Goal: Task Accomplishment & Management: Complete application form

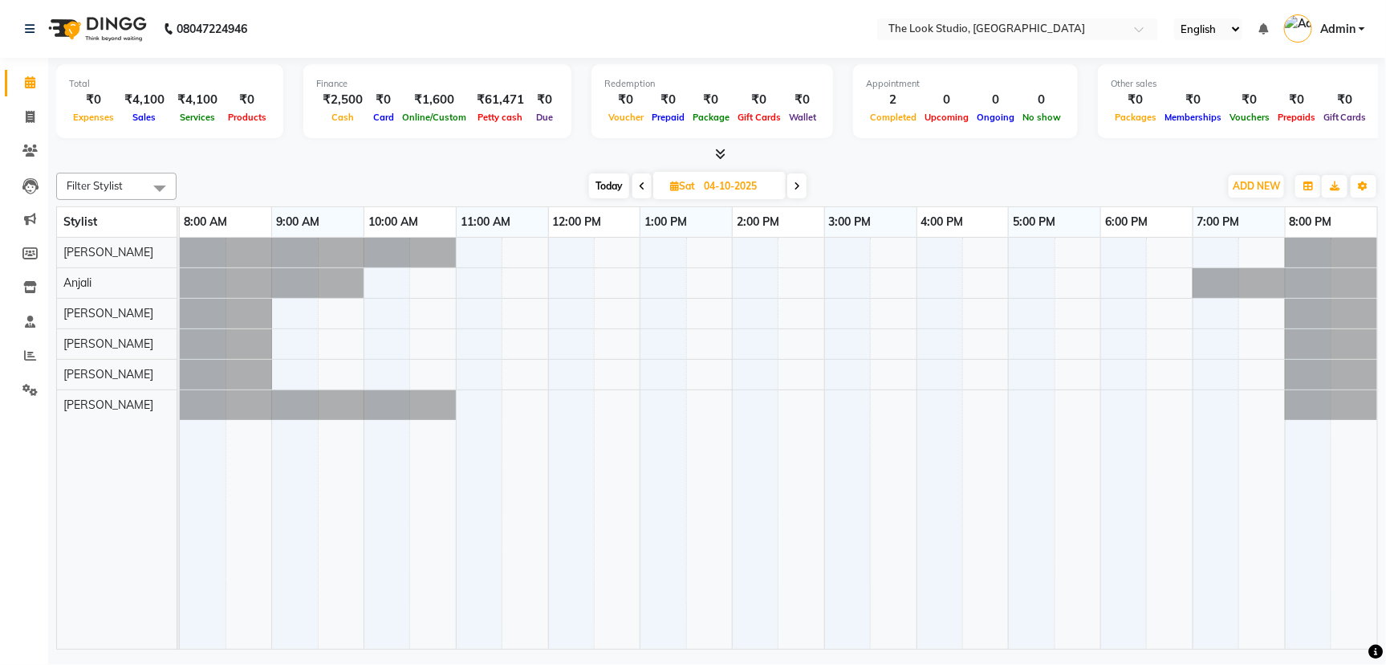
click at [828, 365] on div at bounding box center [778, 443] width 1197 height 411
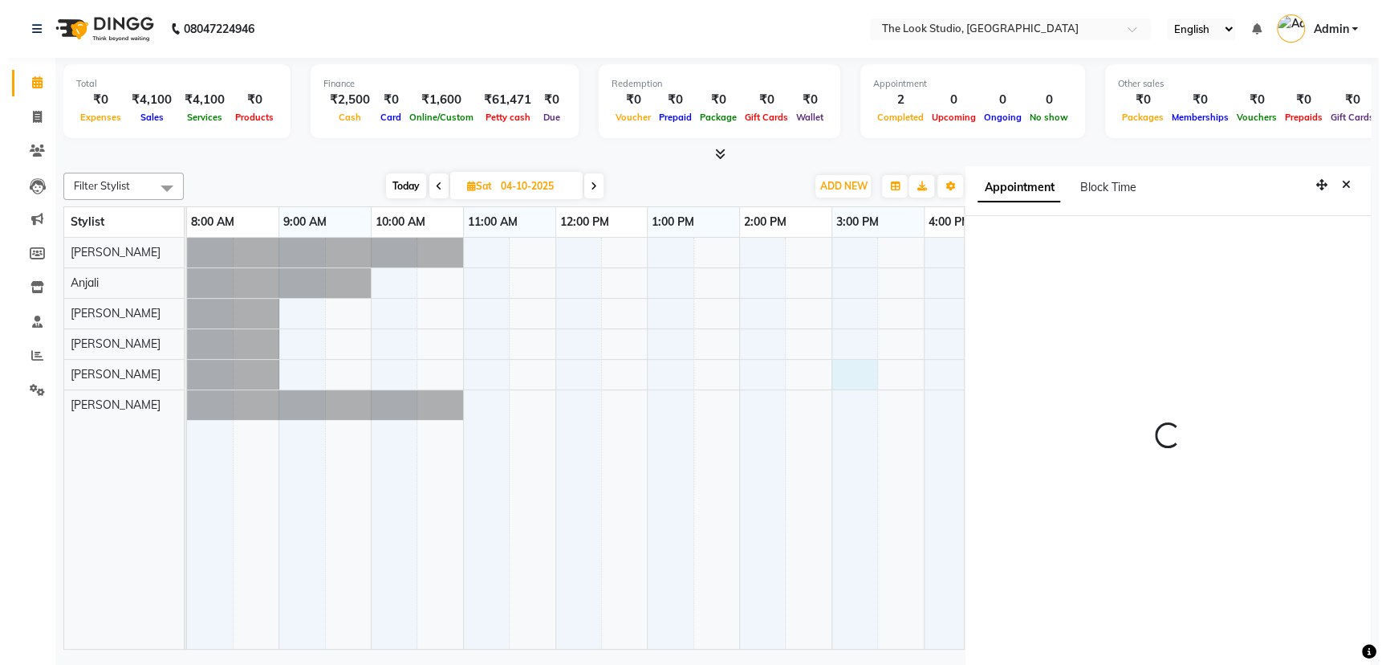
scroll to position [4, 0]
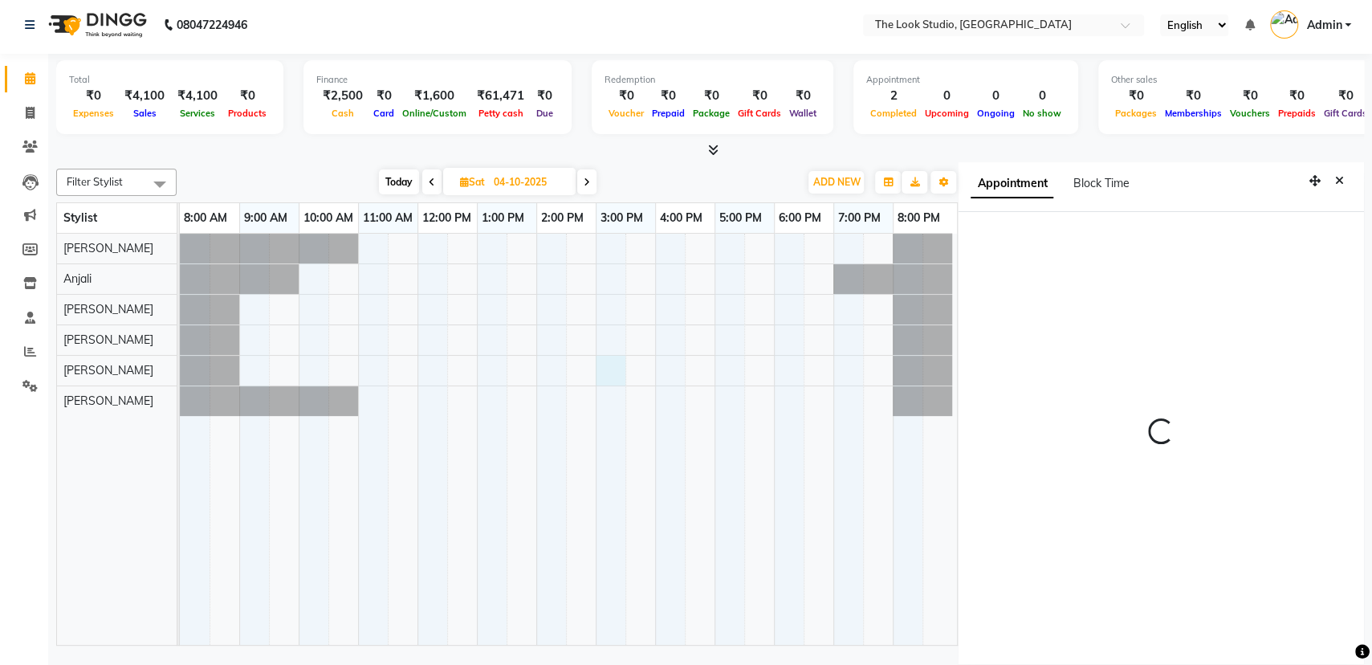
select select "45010"
select select "tentative"
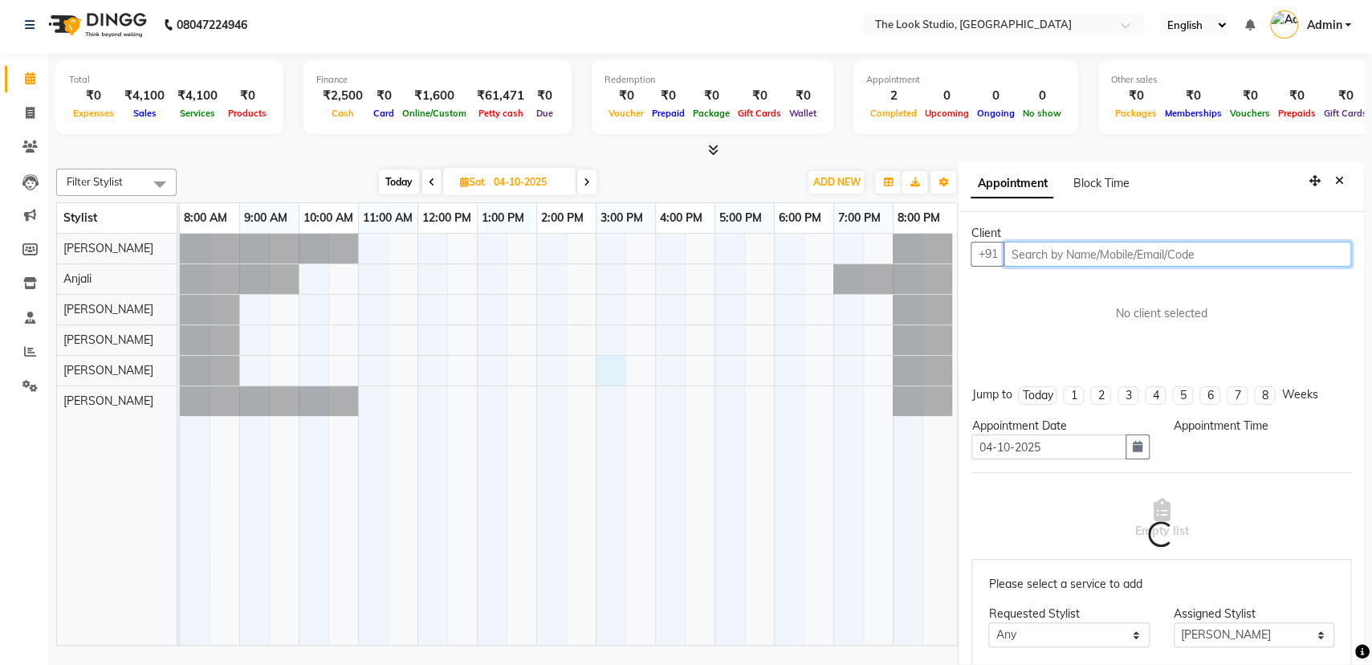
select select "900"
click at [1097, 258] on input "text" at bounding box center [1177, 254] width 348 height 25
type input "9549622000"
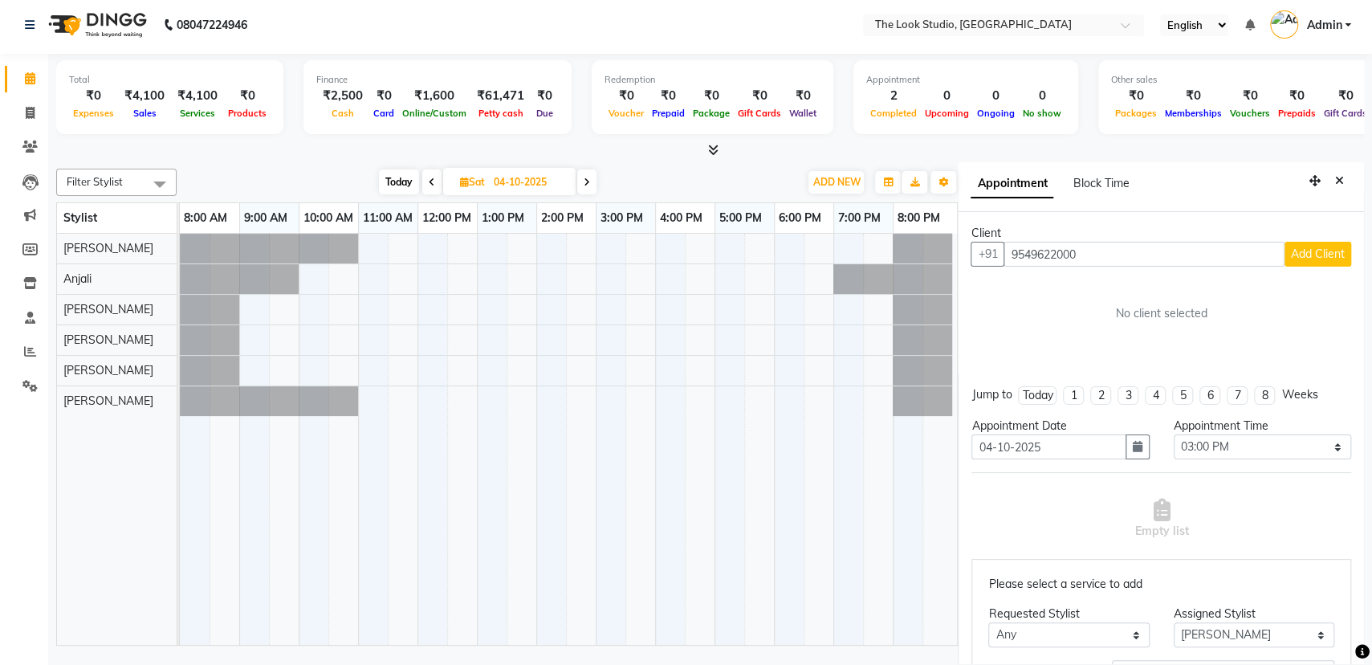
click at [1299, 255] on span "Add Client" at bounding box center [1318, 253] width 54 height 14
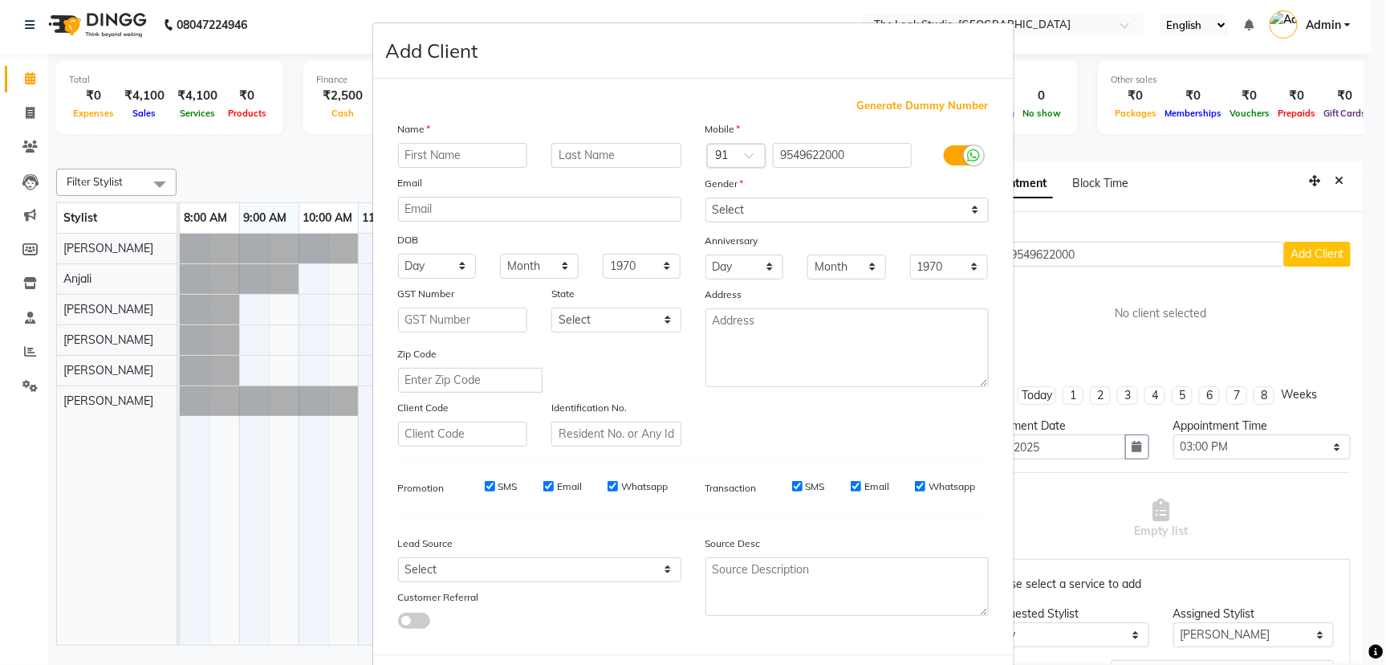
click at [441, 160] on input "text" at bounding box center [463, 155] width 130 height 25
type input "ishra"
click at [598, 163] on input "text" at bounding box center [616, 155] width 130 height 25
type input "."
drag, startPoint x: 787, startPoint y: 209, endPoint x: 791, endPoint y: 218, distance: 9.4
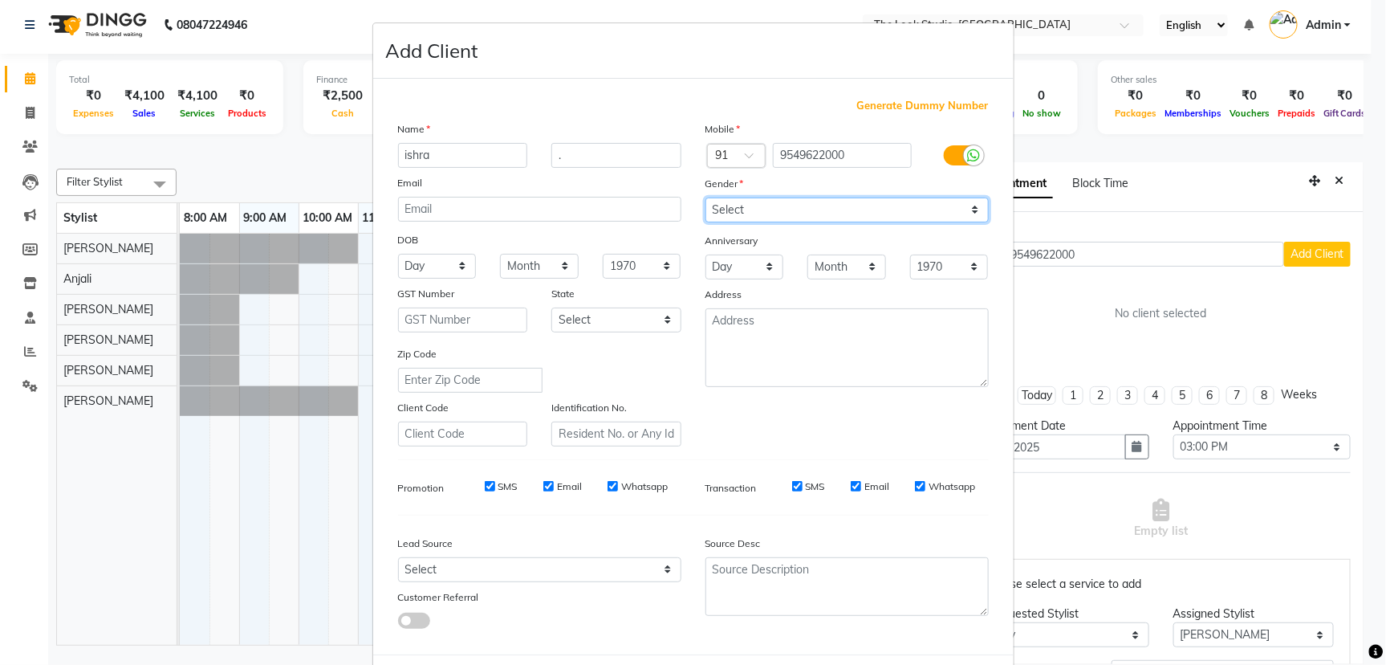
click at [789, 212] on select "Select [DEMOGRAPHIC_DATA] [DEMOGRAPHIC_DATA] Other Prefer Not To Say" at bounding box center [846, 209] width 283 height 25
select select "[DEMOGRAPHIC_DATA]"
click at [705, 197] on select "Select [DEMOGRAPHIC_DATA] [DEMOGRAPHIC_DATA] Other Prefer Not To Say" at bounding box center [846, 209] width 283 height 25
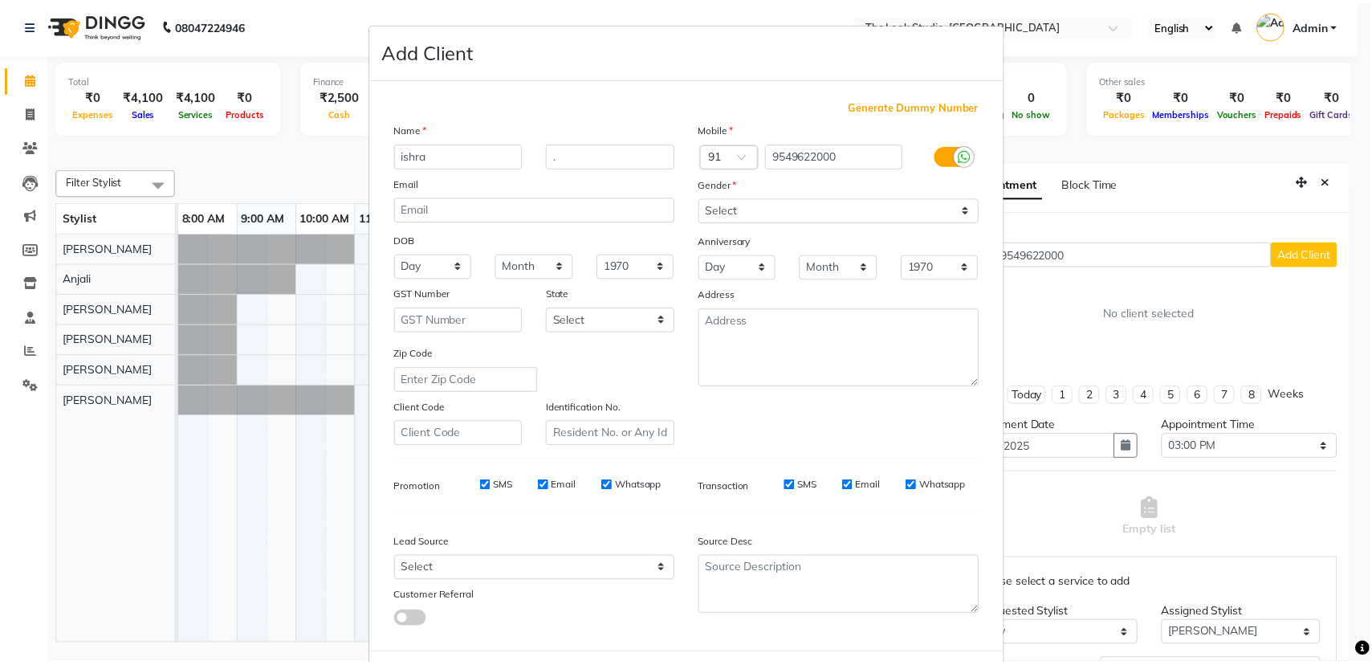
scroll to position [72, 0]
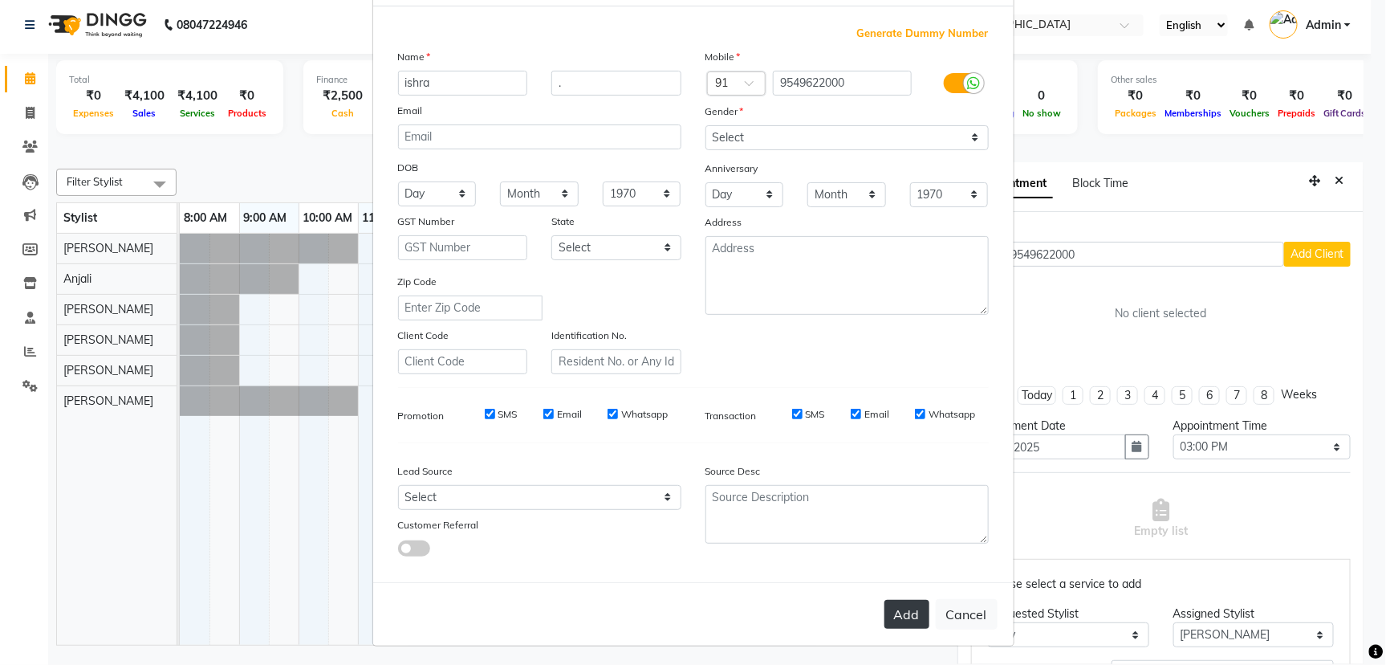
click at [909, 620] on button "Add" at bounding box center [906, 614] width 45 height 29
select select
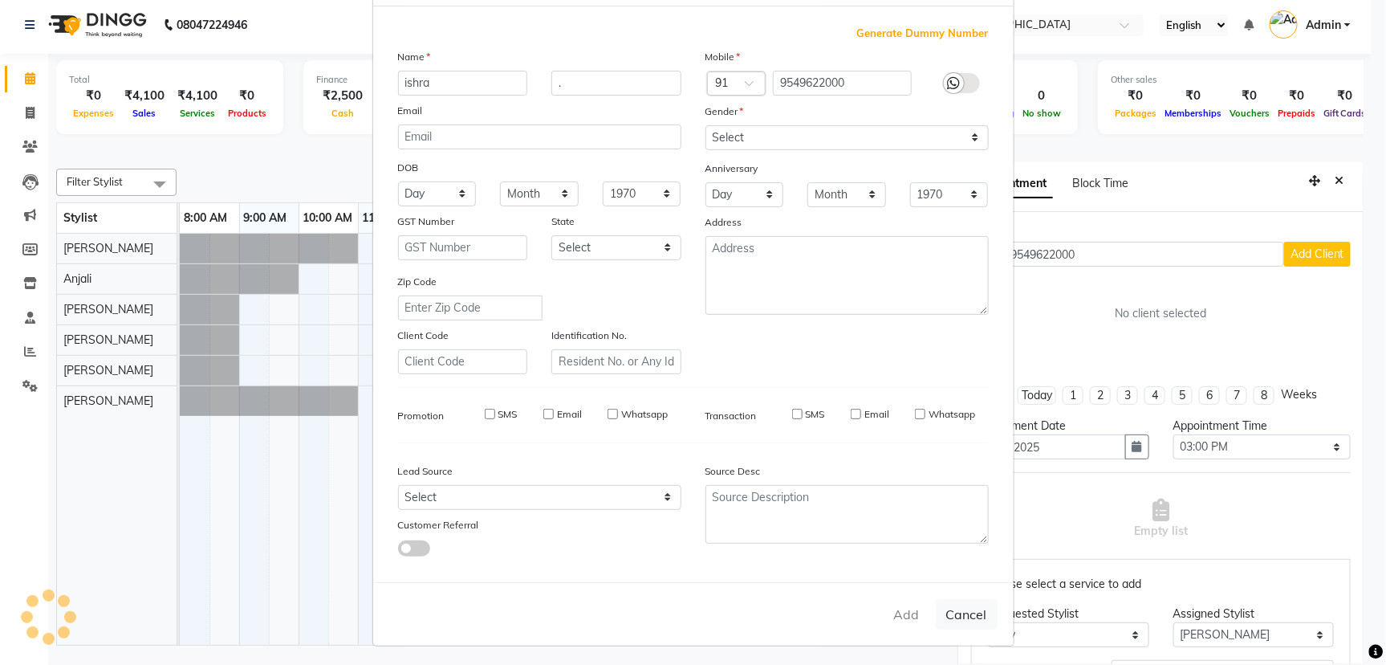
select select
checkbox input "false"
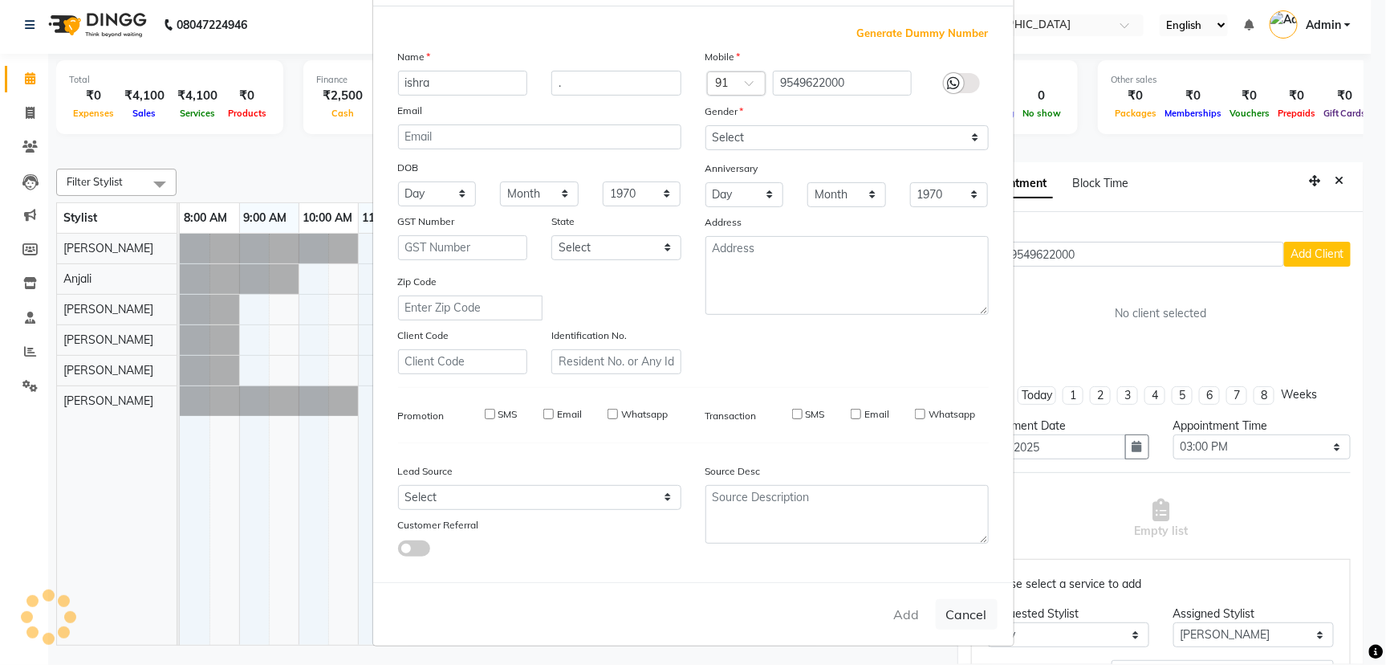
checkbox input "false"
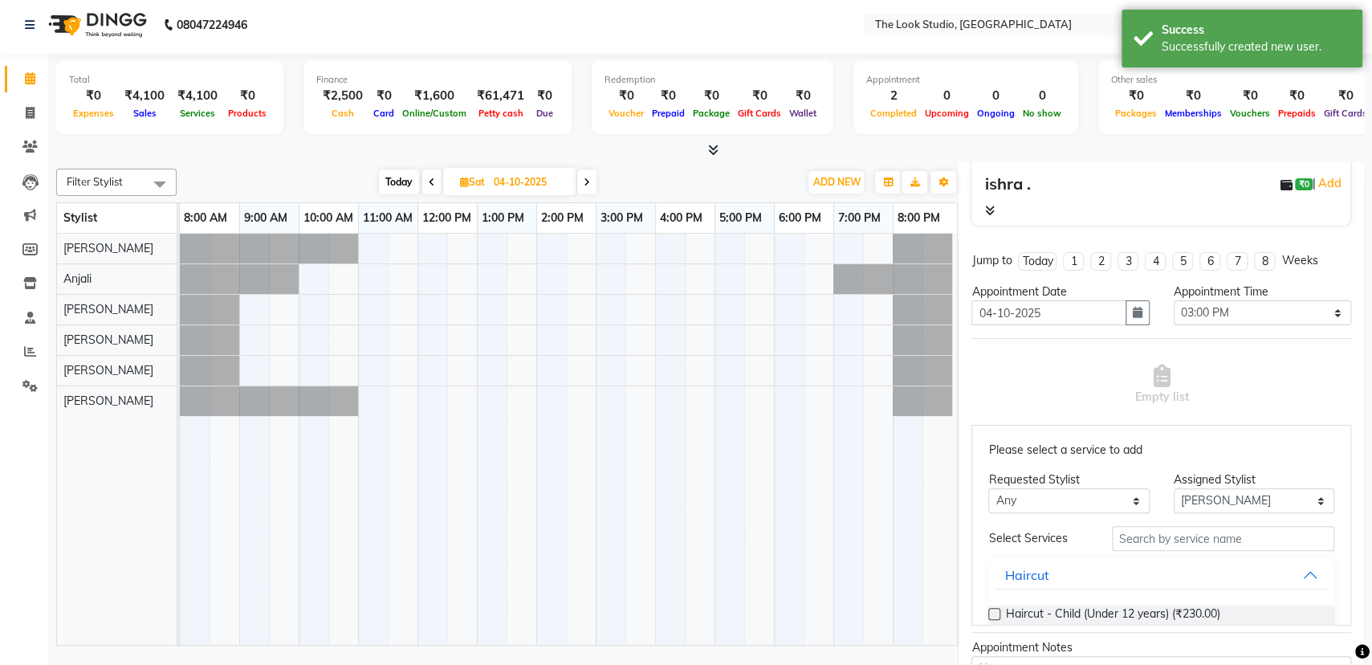
scroll to position [187, 0]
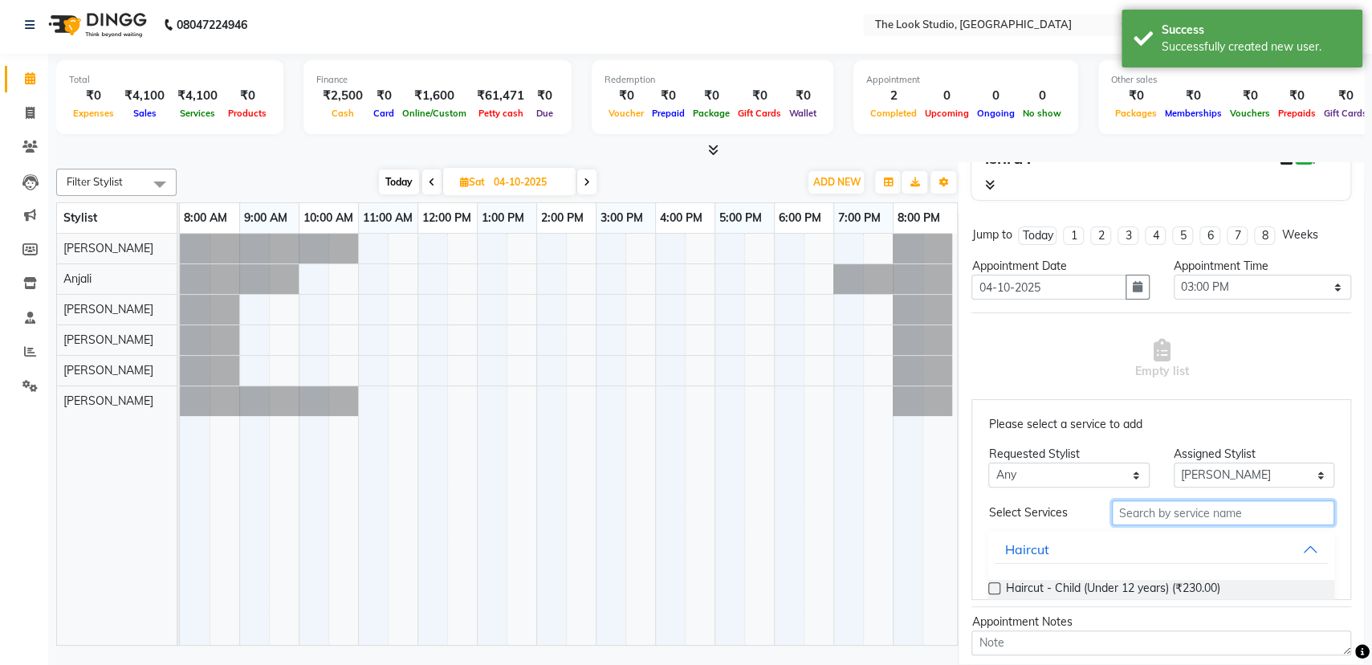
click at [1173, 517] on input "text" at bounding box center [1223, 512] width 222 height 25
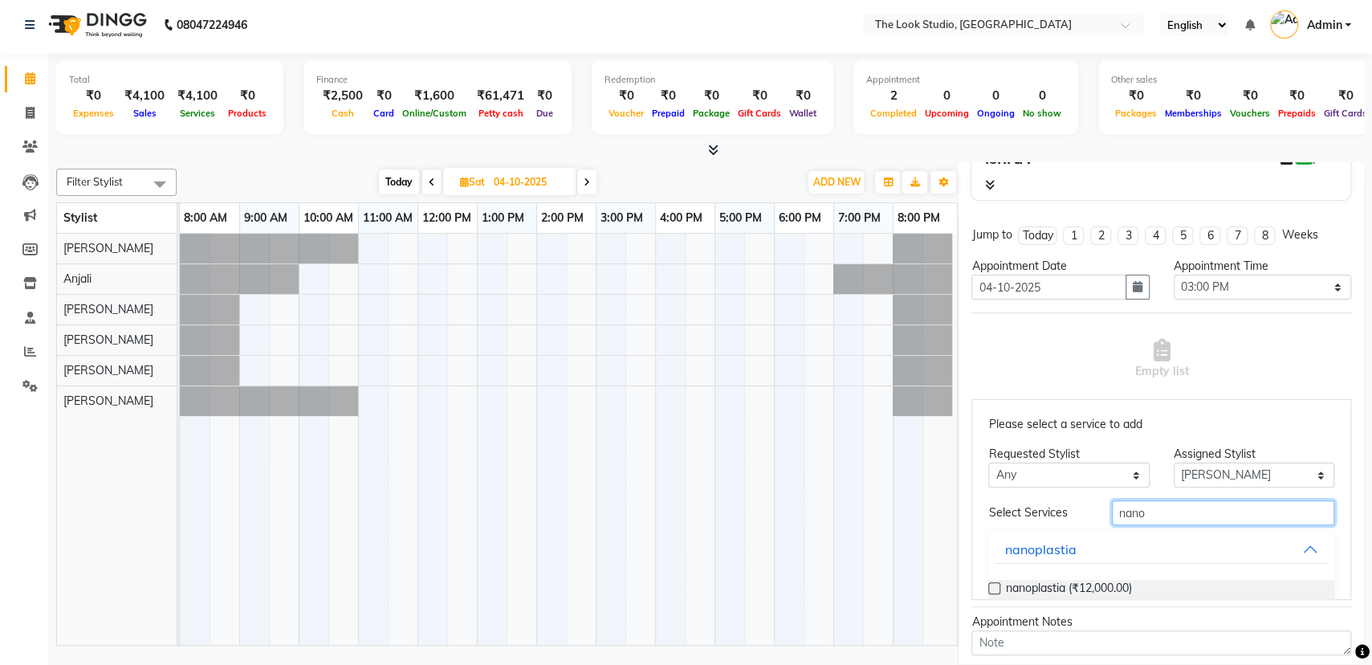
scroll to position [29, 0]
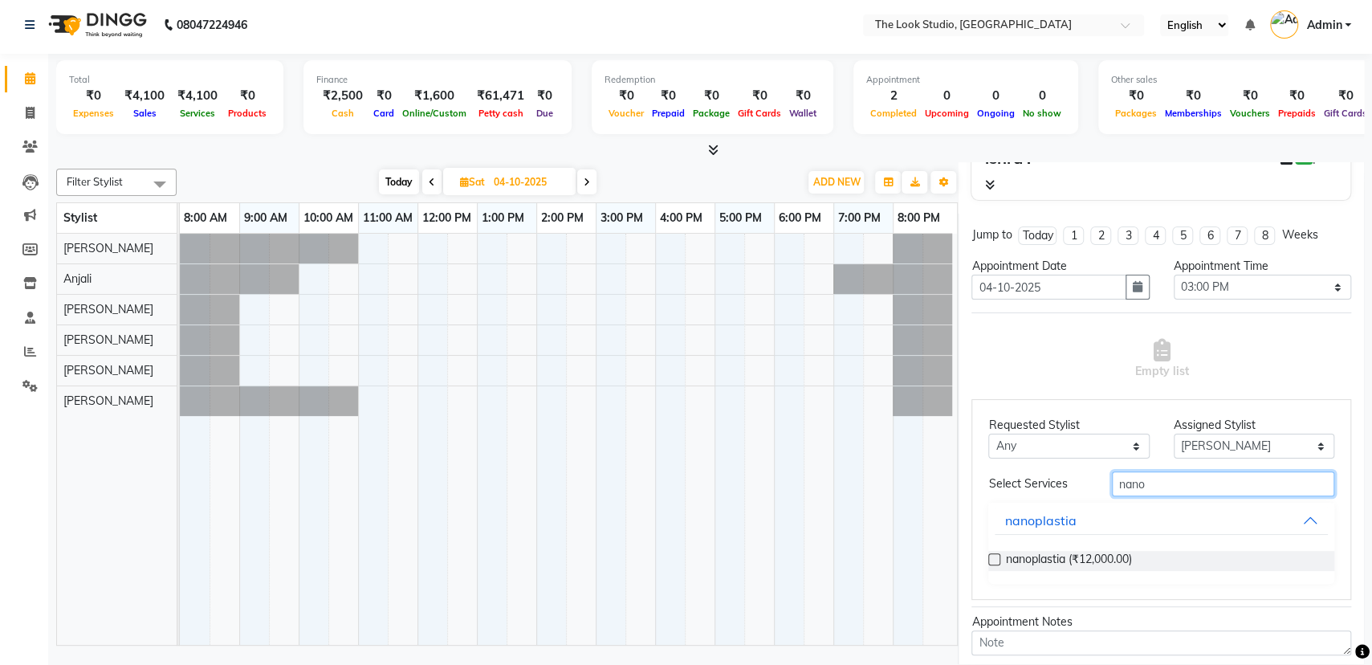
type input "nano"
click at [995, 553] on label at bounding box center [994, 559] width 12 height 12
click at [995, 555] on input "checkbox" at bounding box center [993, 560] width 10 height 10
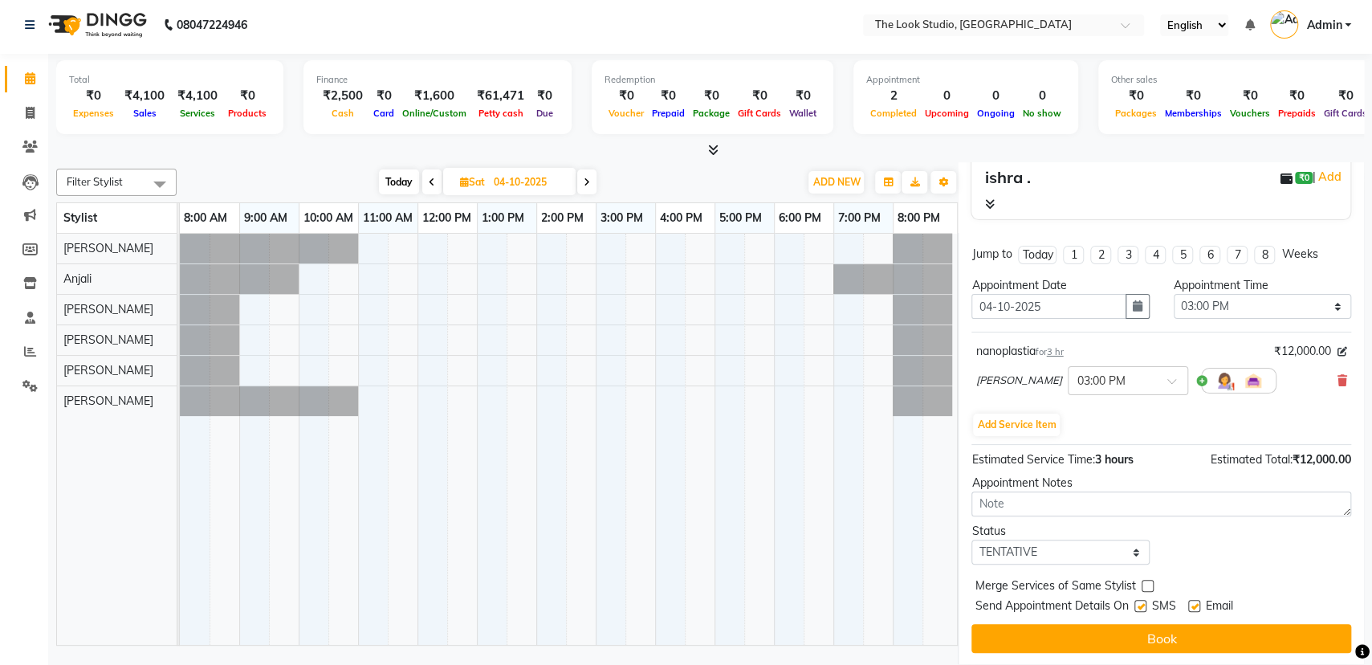
click at [1201, 604] on div "Email" at bounding box center [1216, 607] width 57 height 20
click at [1195, 603] on label at bounding box center [1194, 606] width 12 height 12
click at [1195, 603] on input "checkbox" at bounding box center [1193, 607] width 10 height 10
checkbox input "false"
click at [1145, 603] on label at bounding box center [1140, 606] width 12 height 12
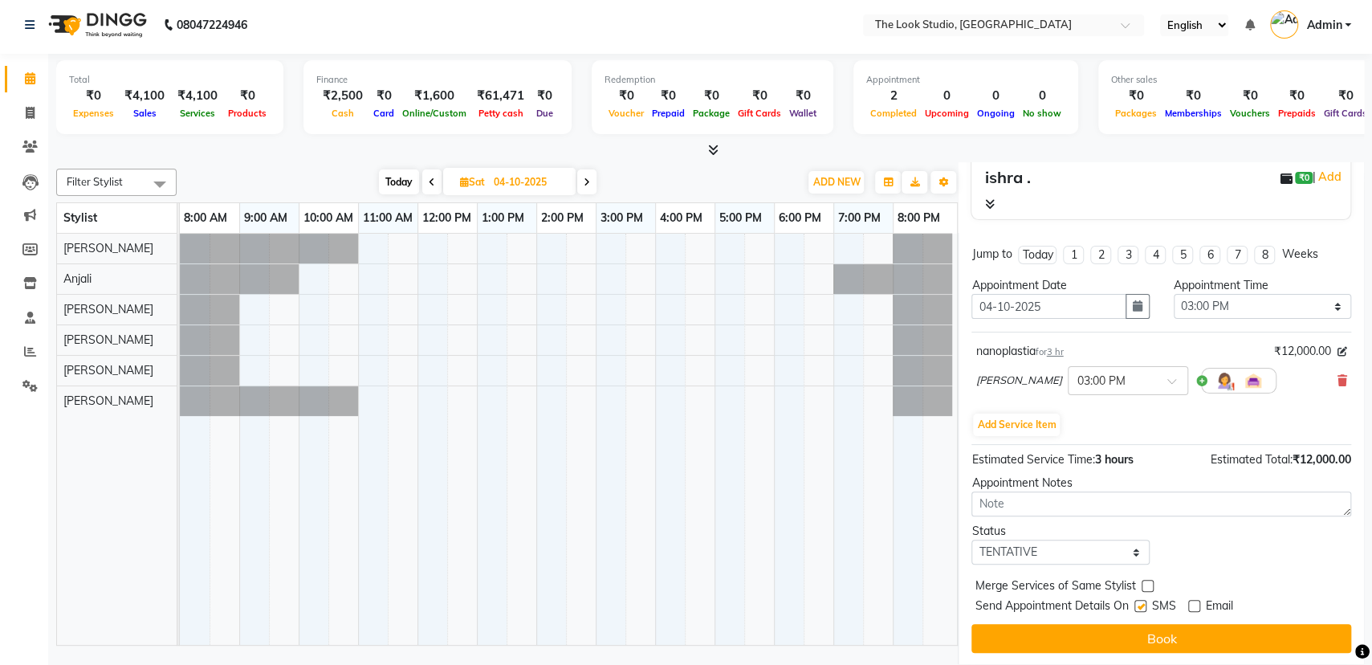
click at [1144, 603] on input "checkbox" at bounding box center [1139, 607] width 10 height 10
checkbox input "false"
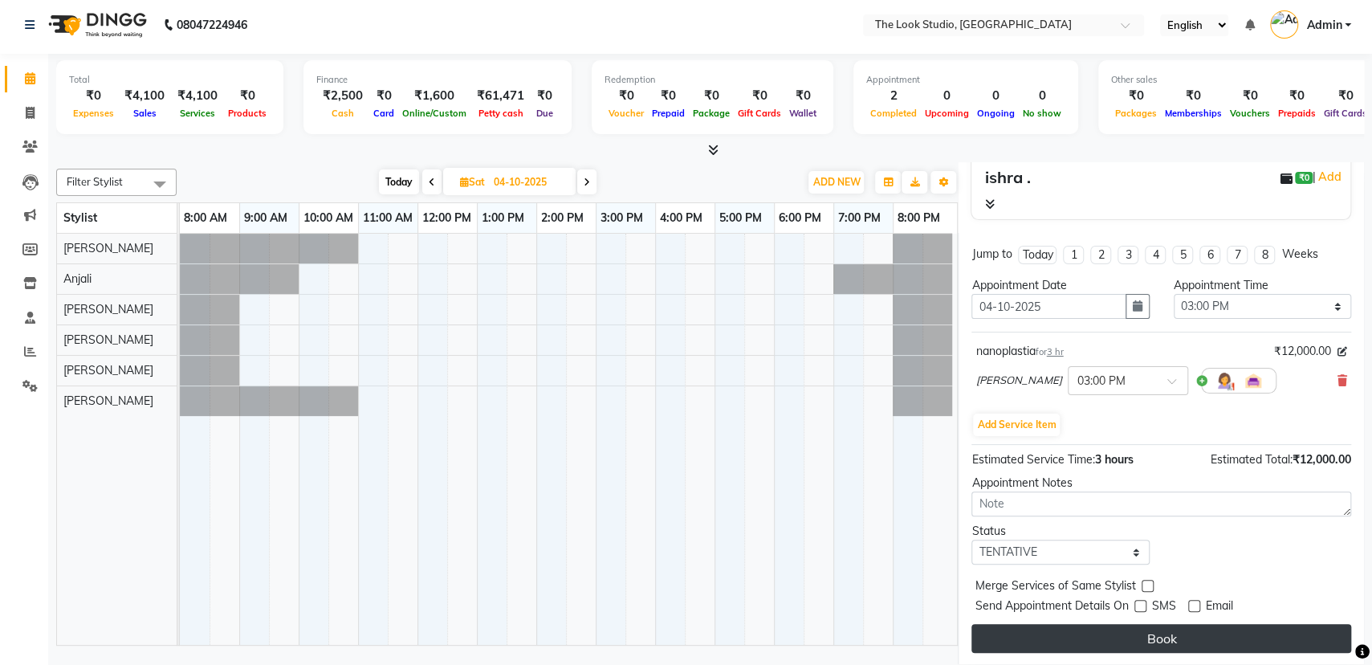
click at [1140, 630] on button "Book" at bounding box center [1161, 638] width 380 height 29
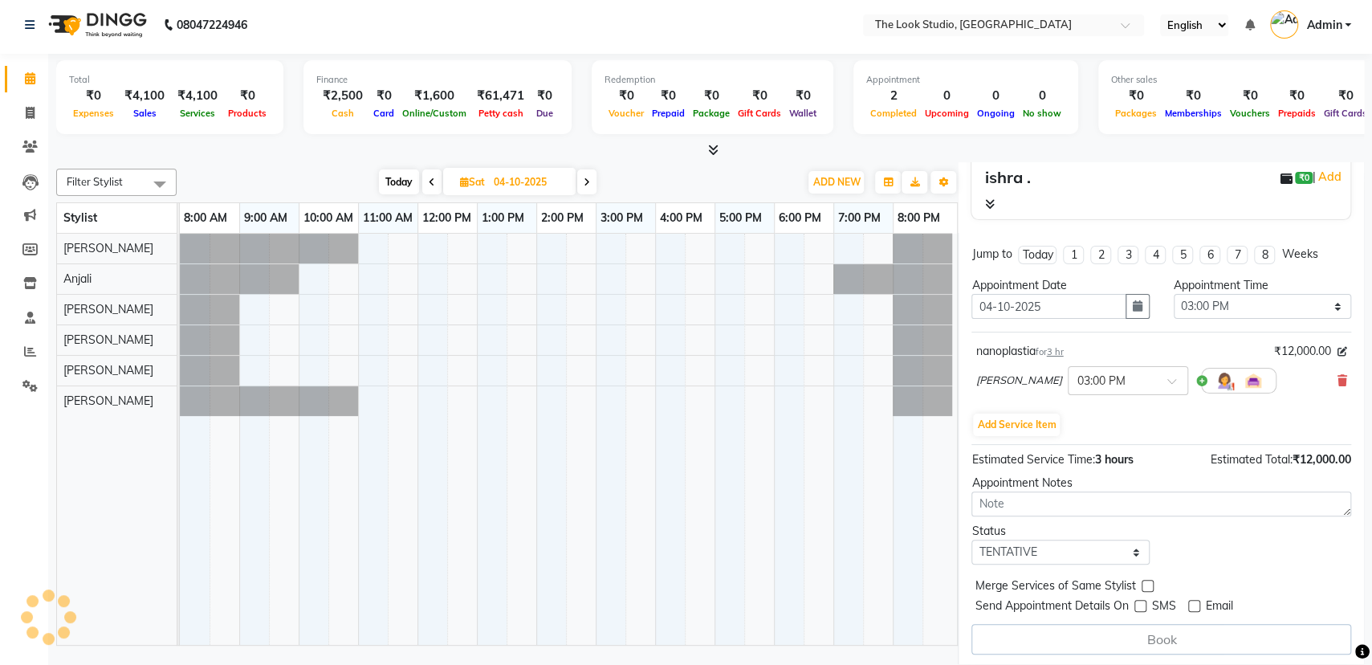
select select "45010"
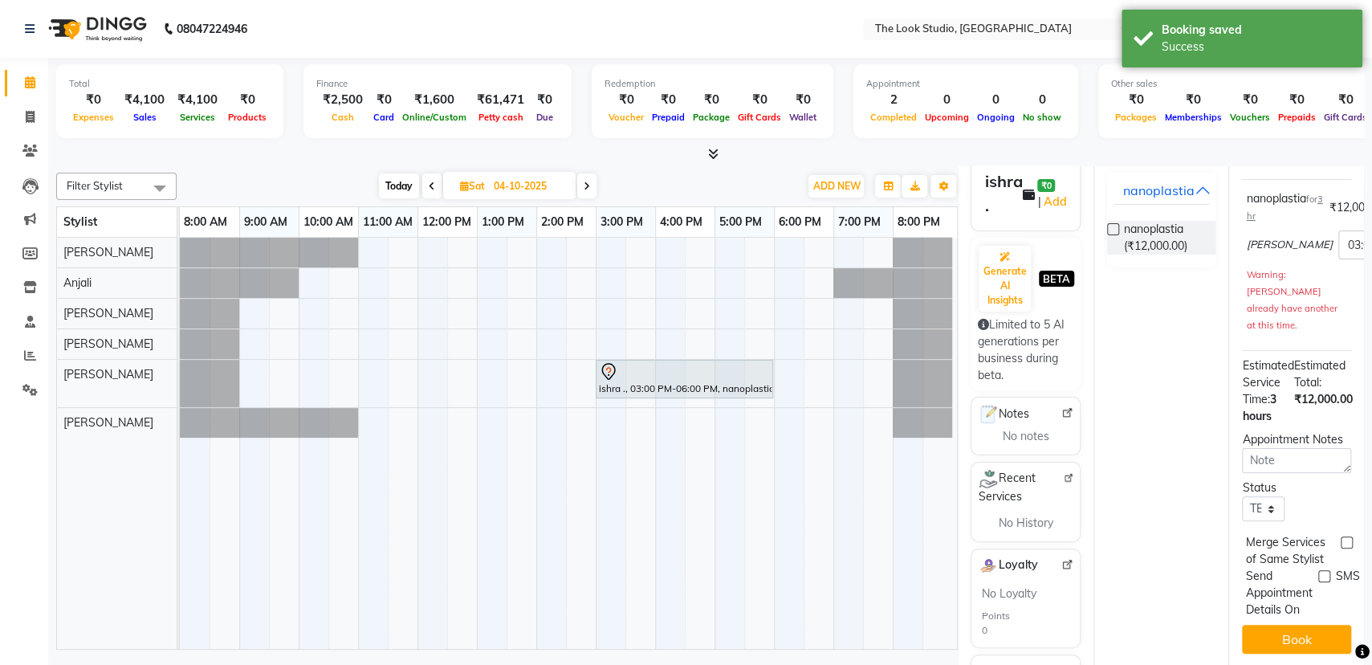
scroll to position [0, 0]
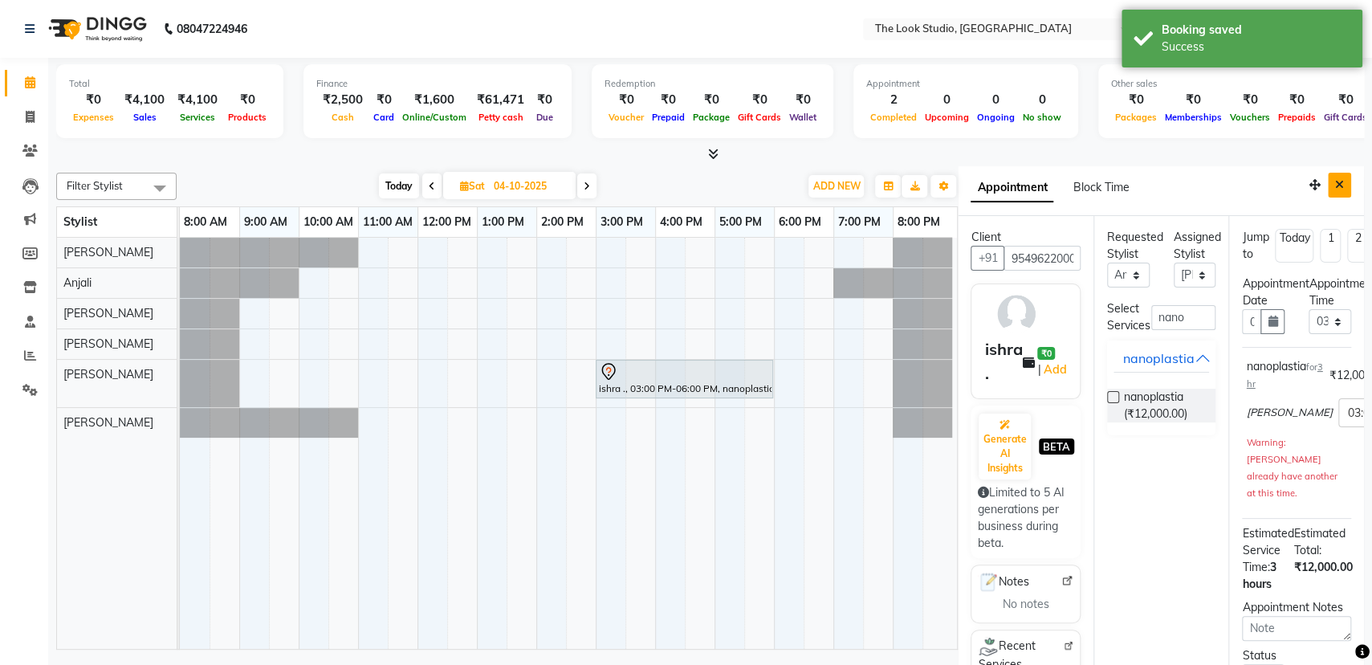
click at [1335, 185] on icon "Close" at bounding box center [1339, 184] width 9 height 11
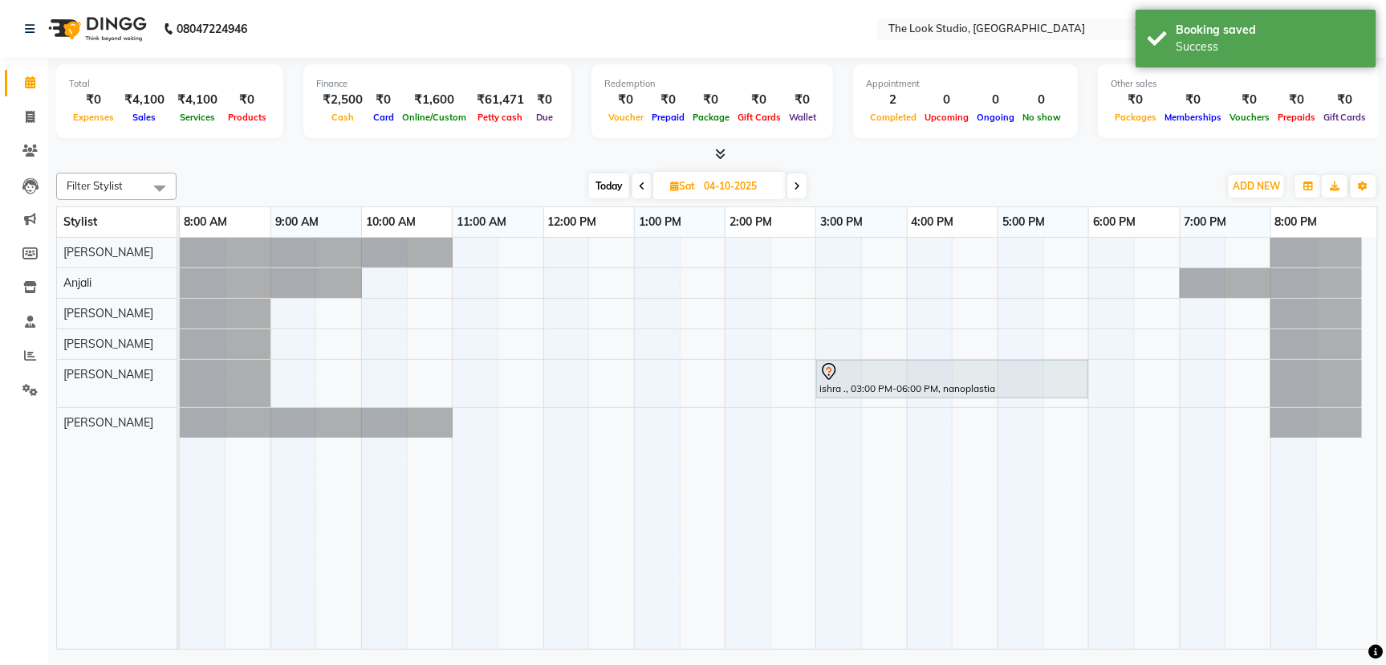
click at [639, 189] on icon at bounding box center [642, 186] width 6 height 10
type input "03-10-2025"
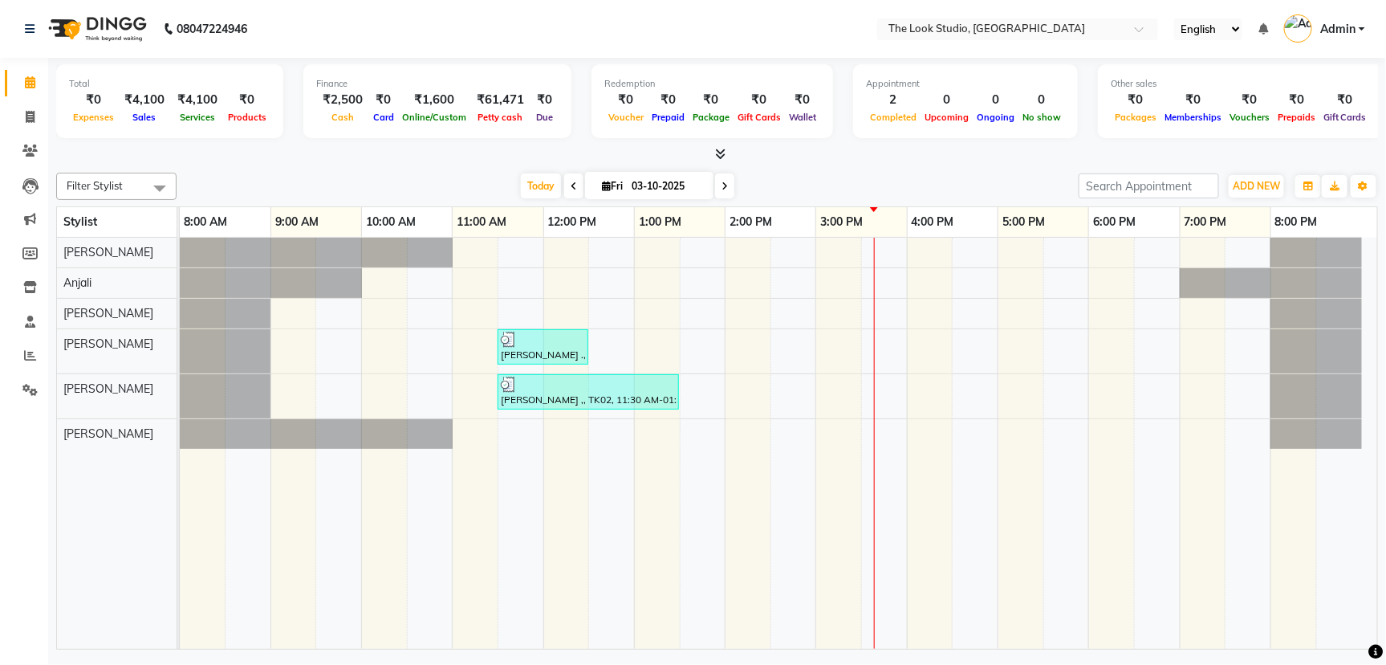
click at [655, 184] on input "03-10-2025" at bounding box center [667, 186] width 80 height 24
select select "10"
select select "2025"
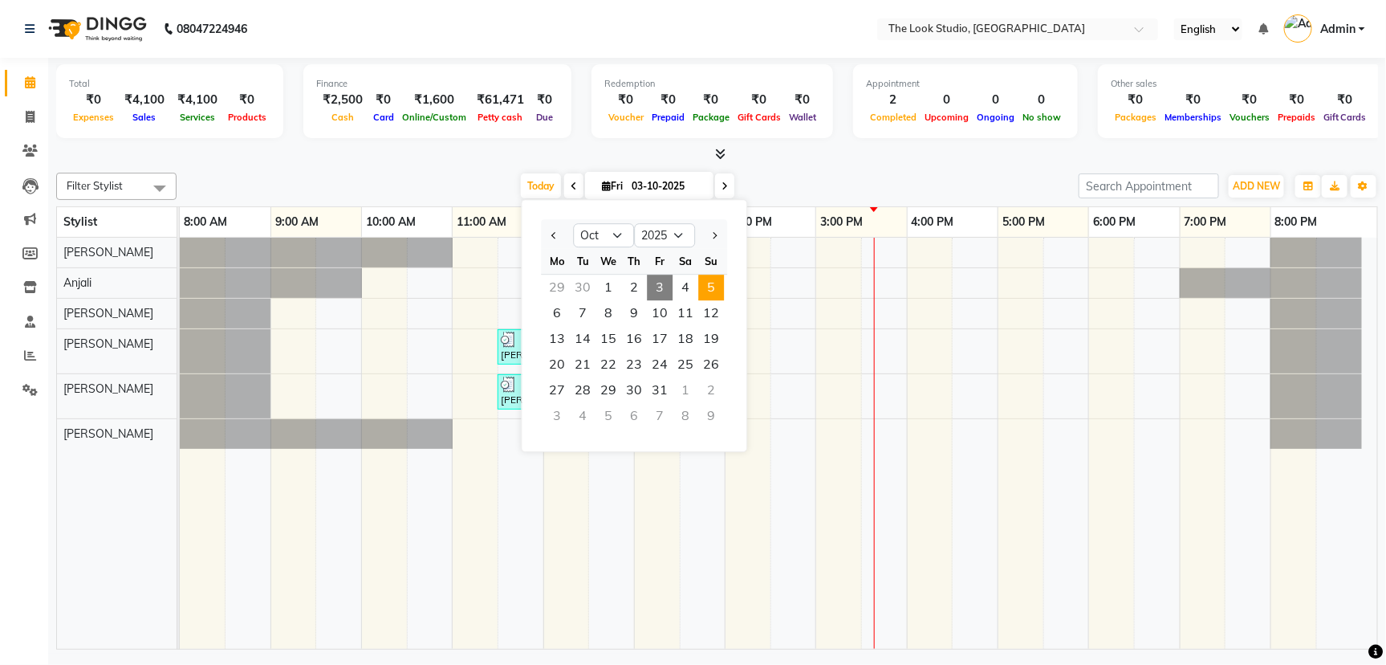
click at [702, 286] on span "5" at bounding box center [711, 287] width 26 height 26
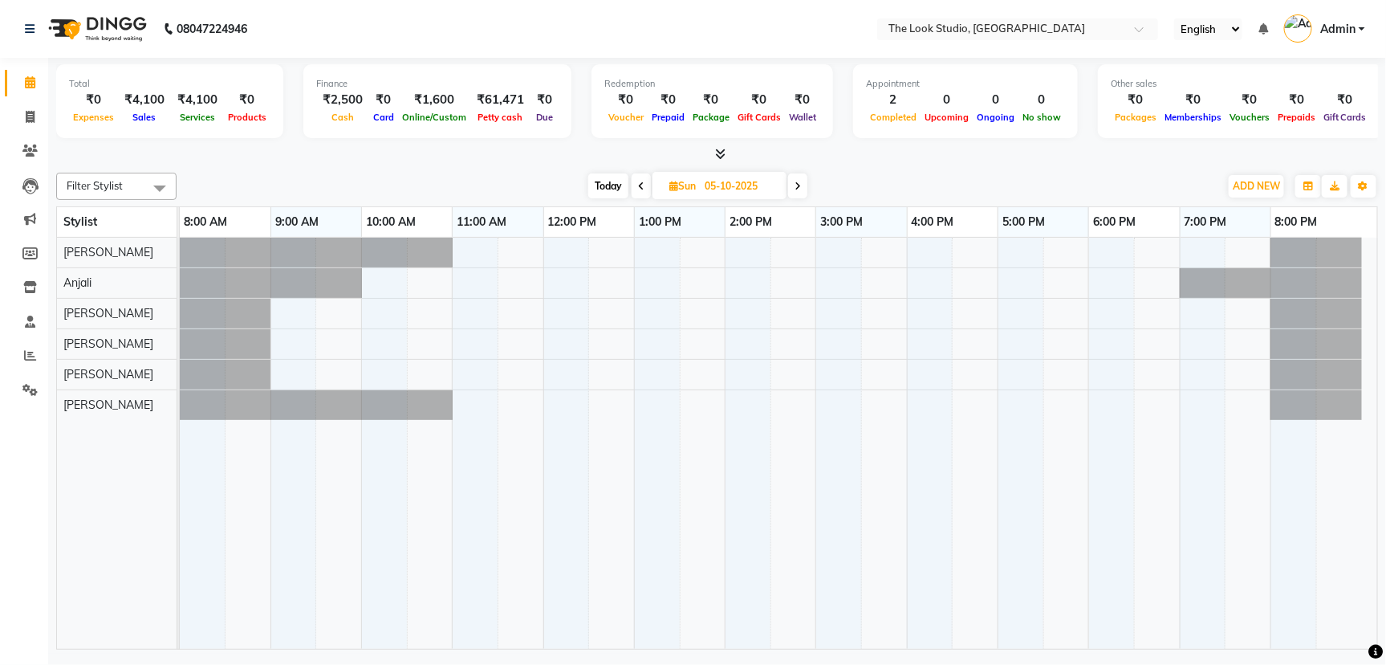
click at [638, 189] on icon at bounding box center [641, 186] width 6 height 10
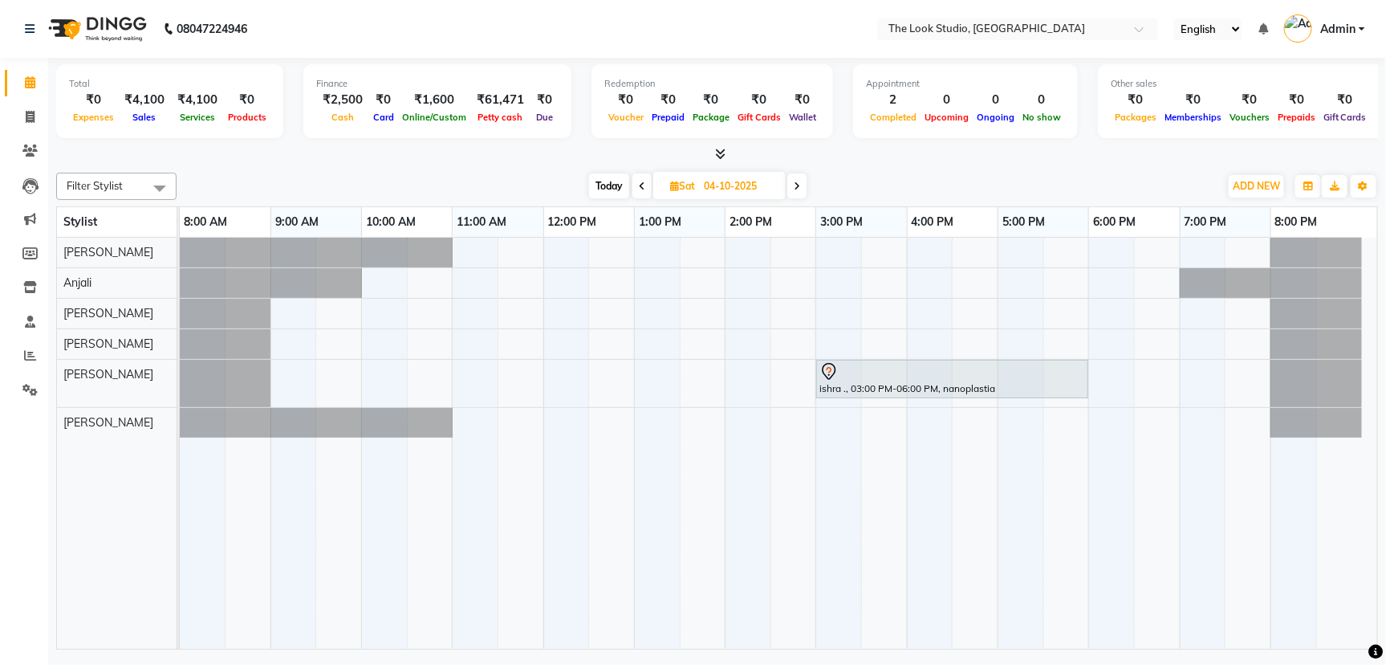
click at [639, 188] on icon at bounding box center [642, 186] width 6 height 10
type input "03-10-2025"
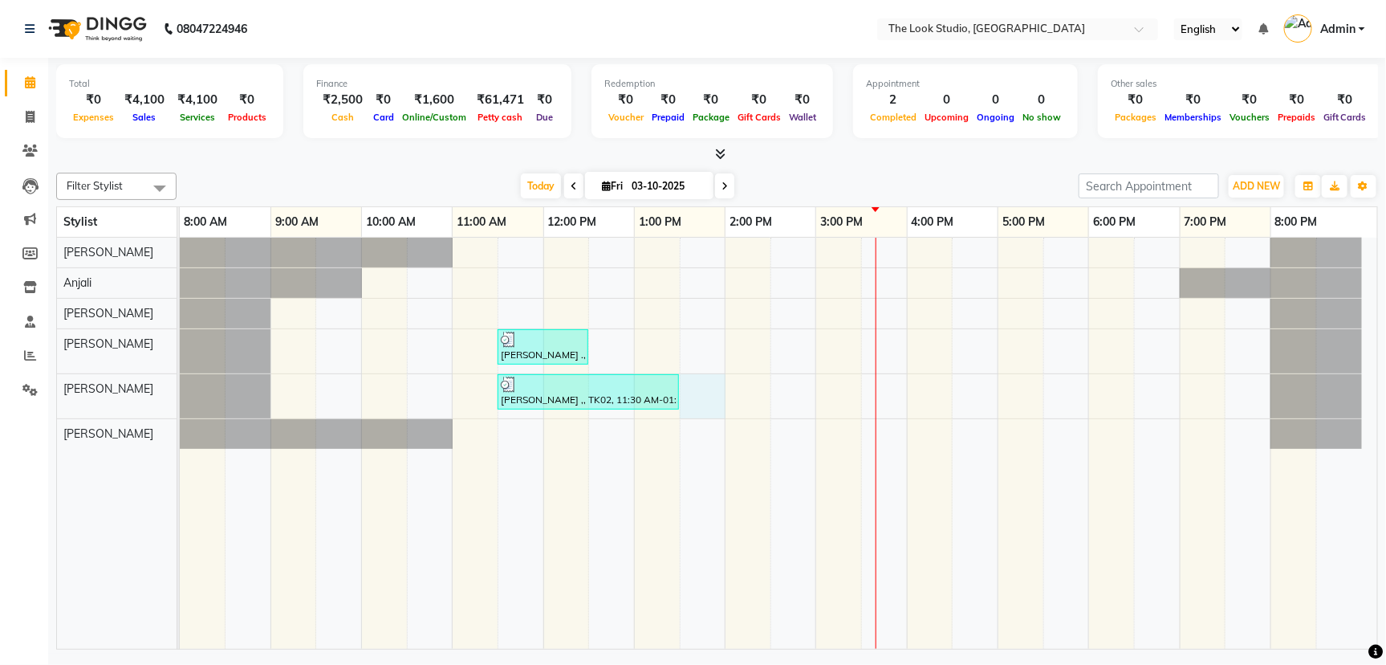
click at [703, 378] on div "[PERSON_NAME] ., TK01, 11:30 AM-12:30 PM, DETAN - Face & Neck [PERSON_NAME] ,, …" at bounding box center [778, 443] width 1197 height 411
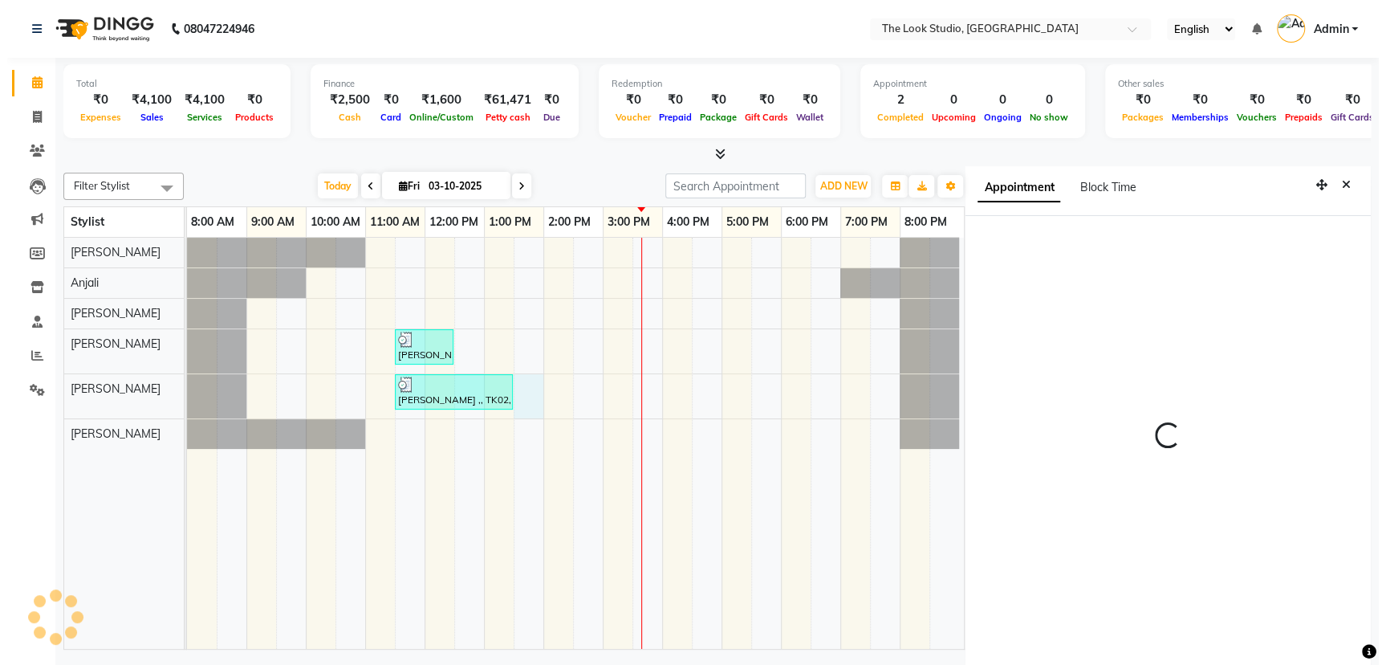
scroll to position [6, 0]
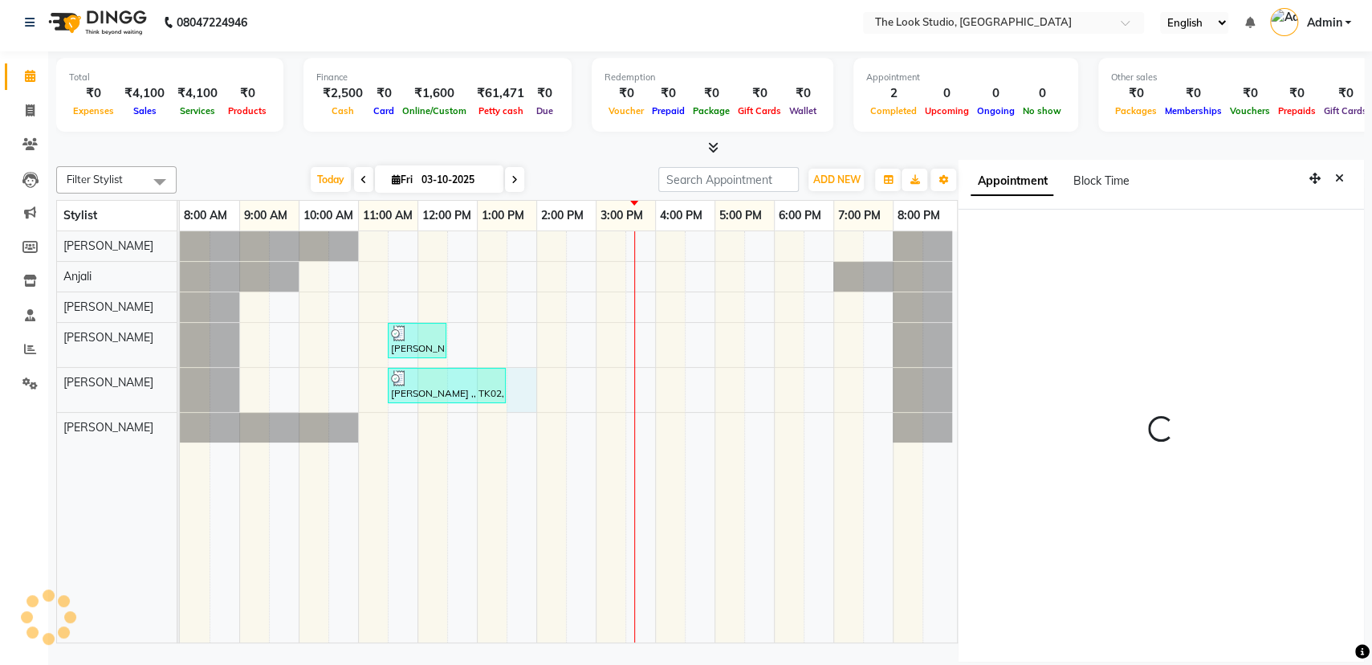
select select "810"
select select "45010"
select select "tentative"
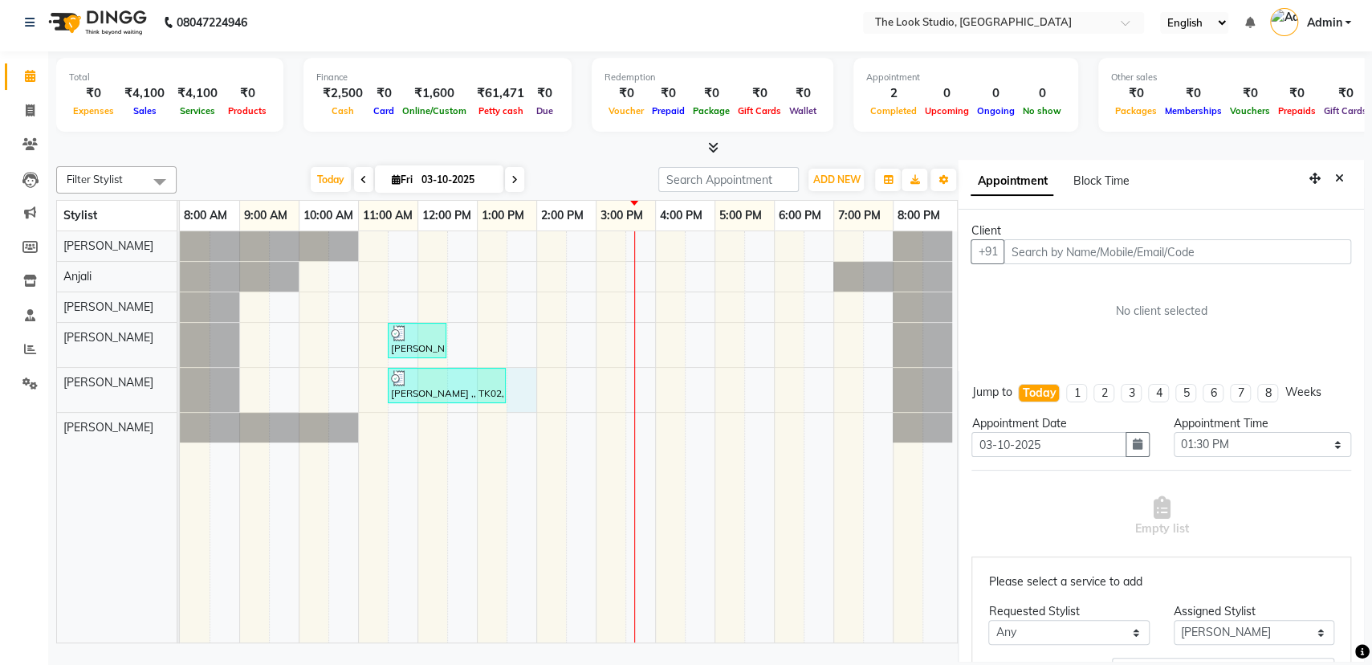
click at [1173, 242] on input "text" at bounding box center [1177, 251] width 348 height 25
type input "9722186919"
click at [1291, 246] on span "Add Client" at bounding box center [1318, 251] width 54 height 14
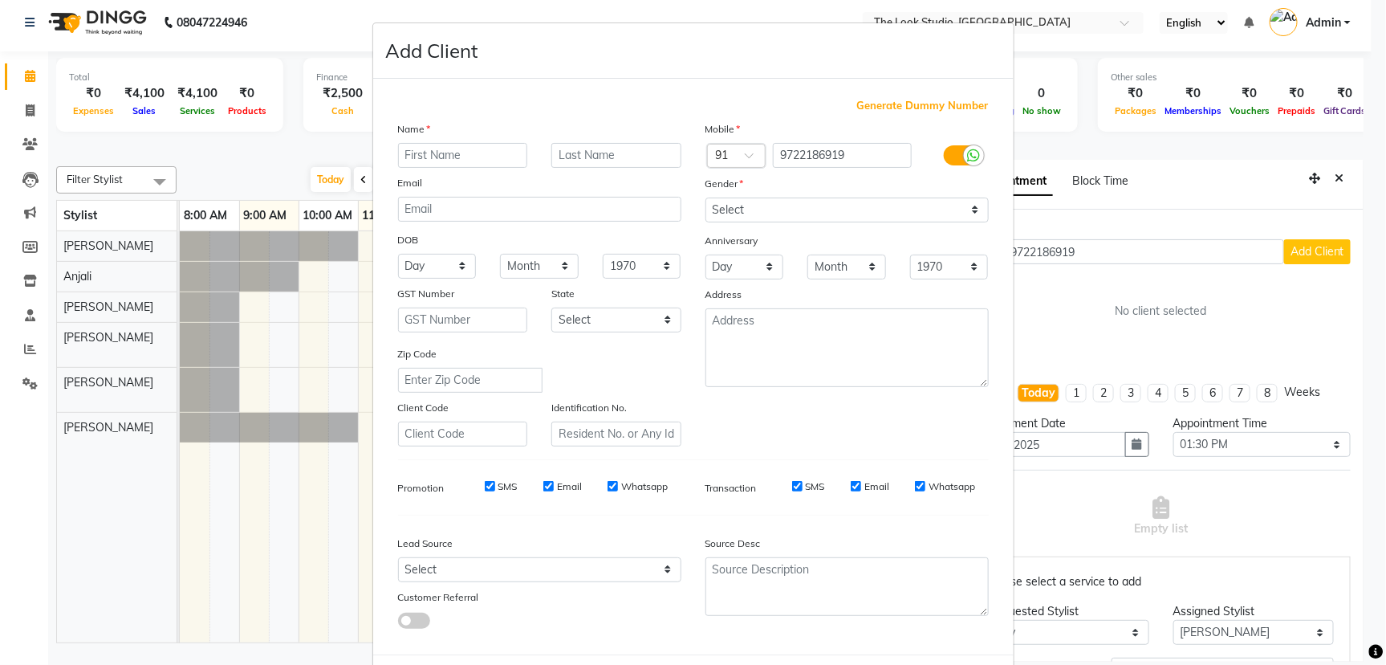
click at [470, 161] on input "text" at bounding box center [463, 155] width 130 height 25
type input "bhumika"
click at [572, 159] on input "text" at bounding box center [616, 155] width 130 height 25
type input "[PERSON_NAME]"
drag, startPoint x: 713, startPoint y: 201, endPoint x: 717, endPoint y: 219, distance: 18.9
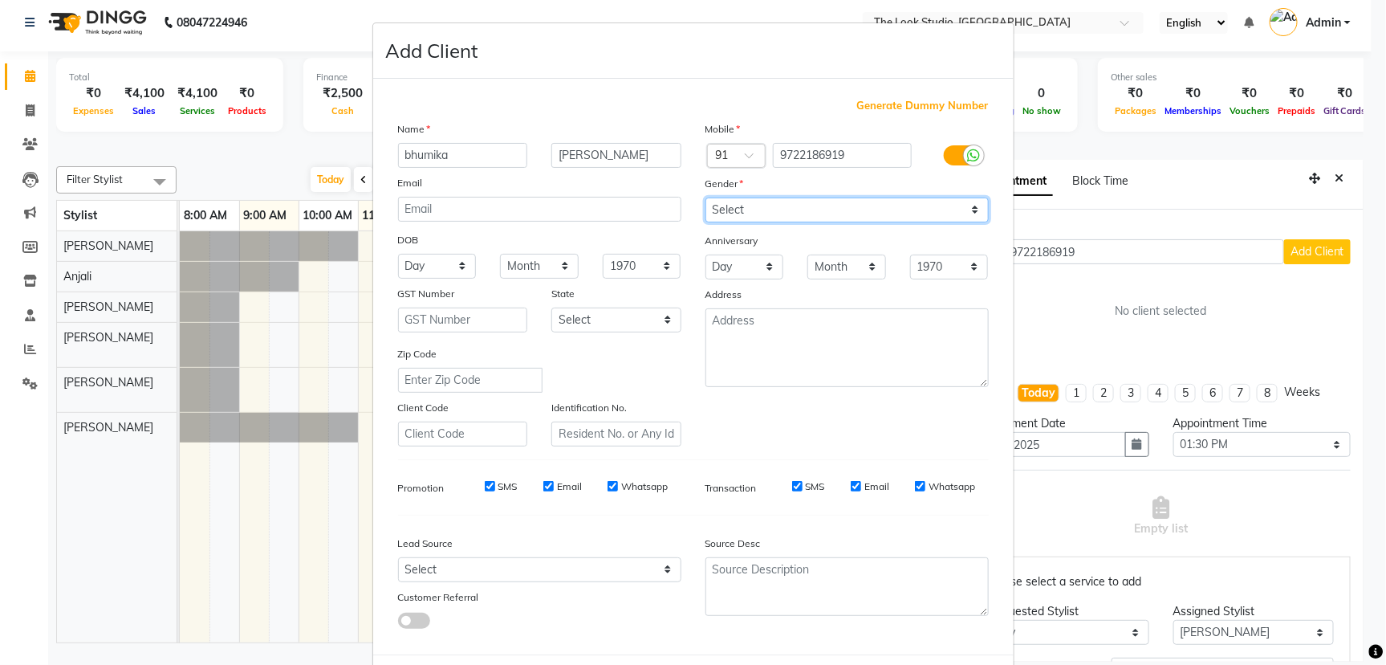
click at [713, 201] on select "Select [DEMOGRAPHIC_DATA] [DEMOGRAPHIC_DATA] Other Prefer Not To Say" at bounding box center [846, 209] width 283 height 25
select select "[DEMOGRAPHIC_DATA]"
click at [705, 197] on select "Select [DEMOGRAPHIC_DATA] [DEMOGRAPHIC_DATA] Other Prefer Not To Say" at bounding box center [846, 209] width 283 height 25
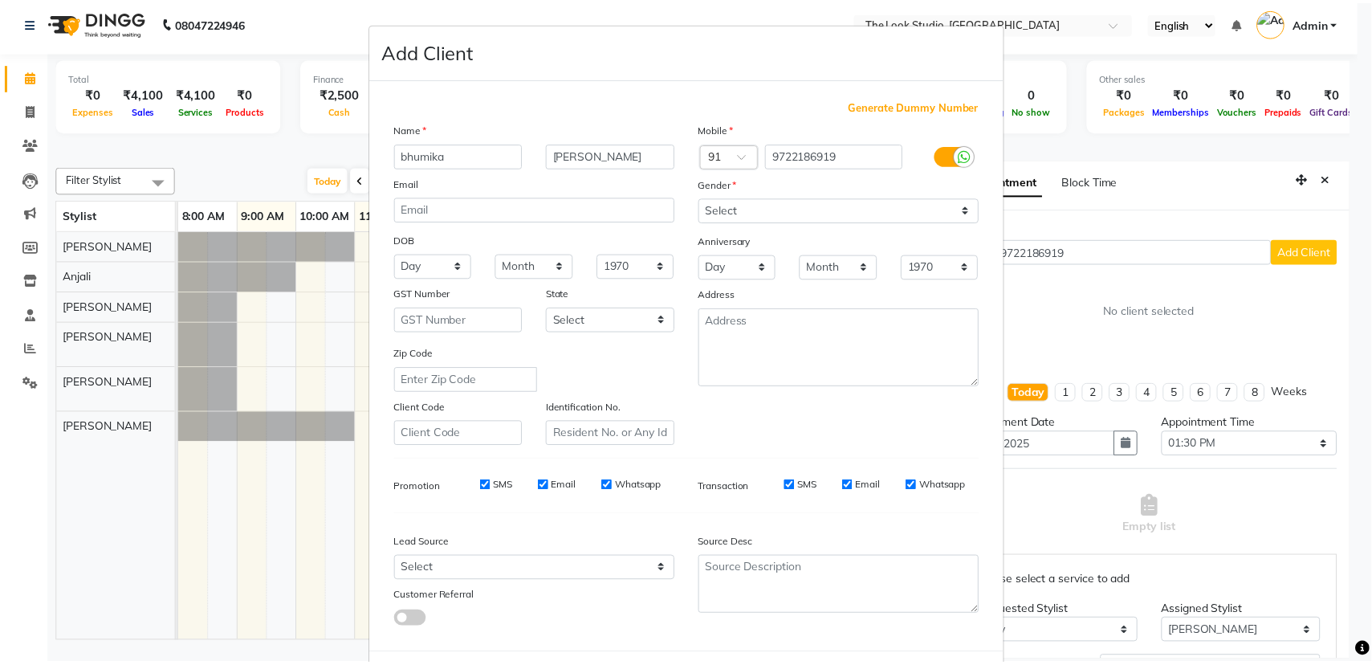
scroll to position [72, 0]
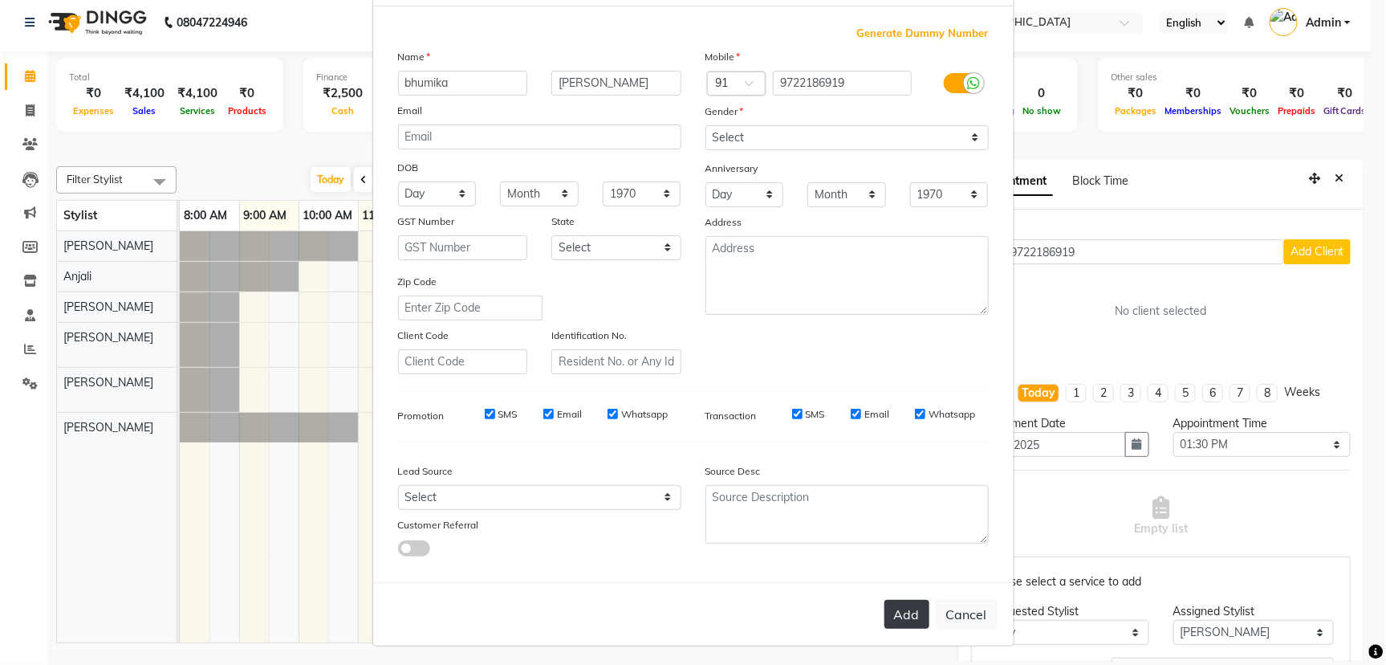
click at [913, 601] on button "Add" at bounding box center [906, 614] width 45 height 29
select select
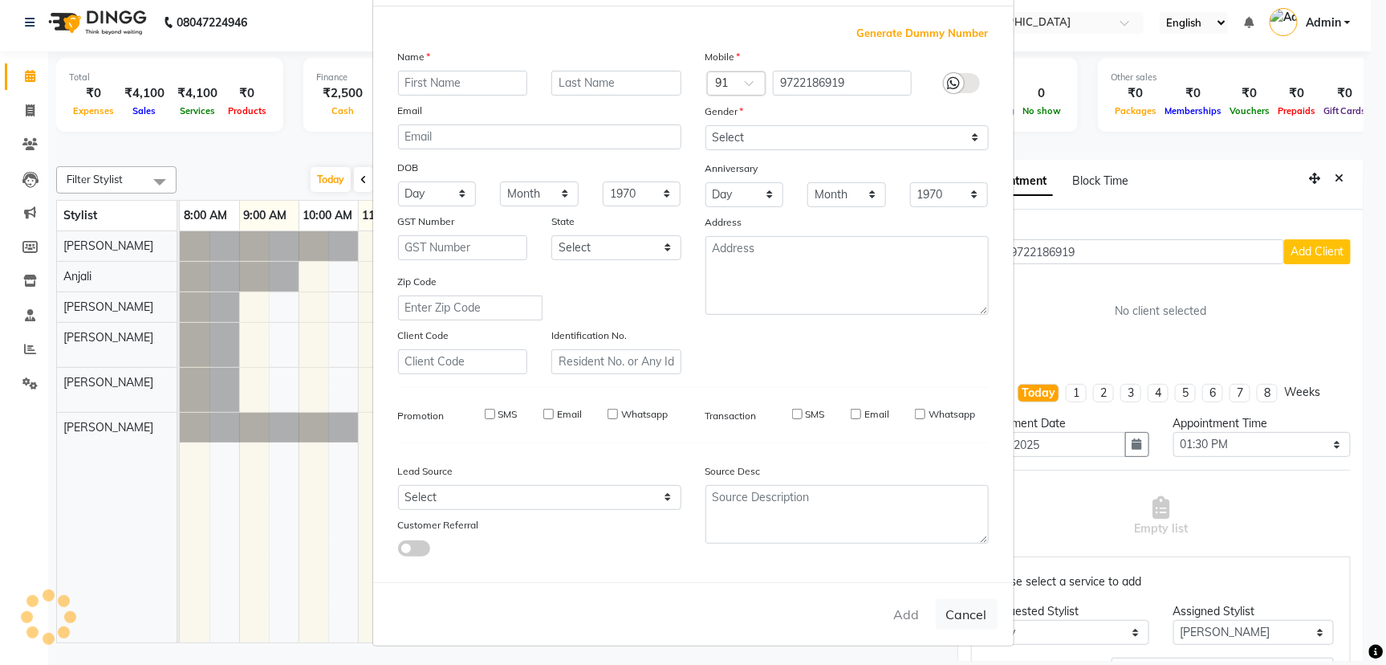
select select
checkbox input "false"
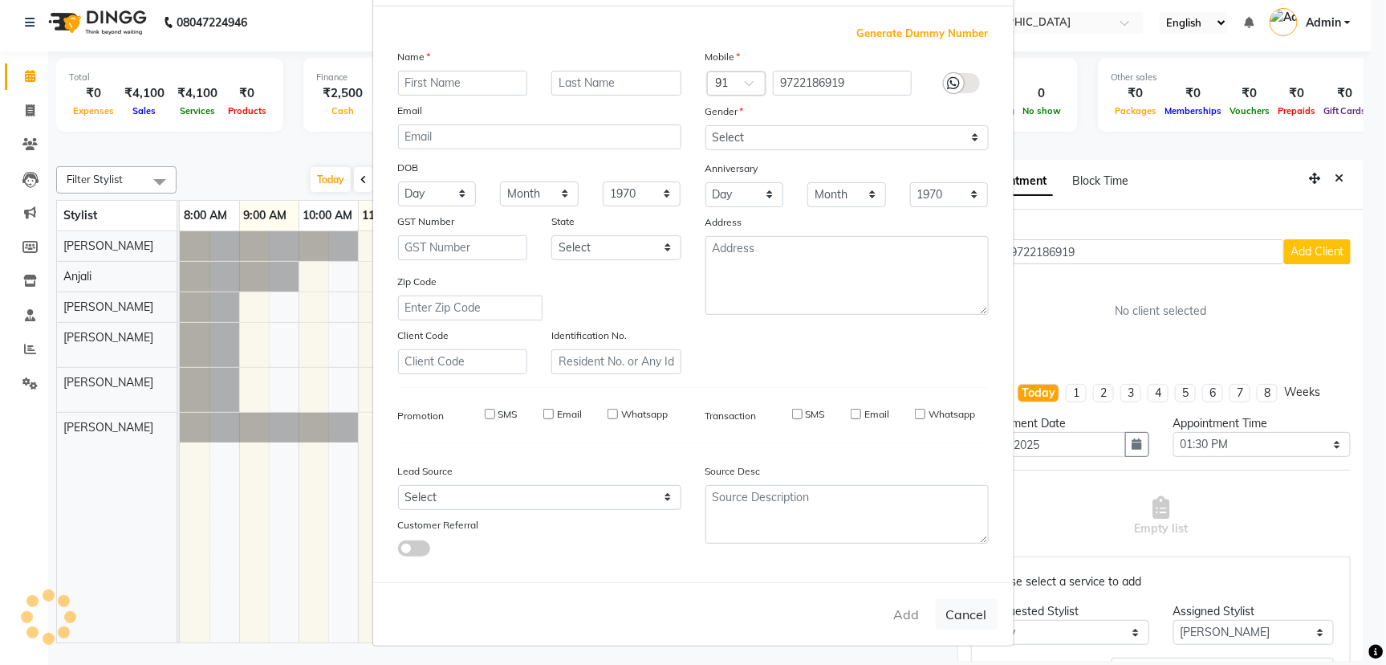
checkbox input "false"
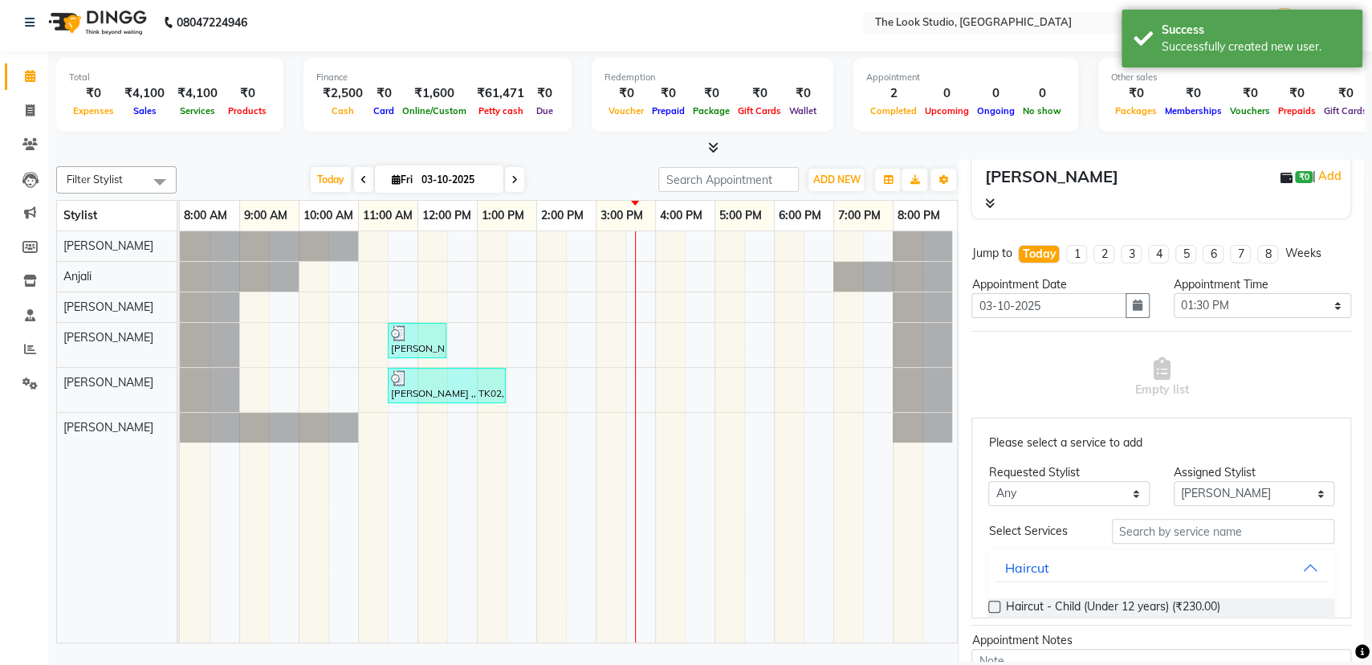
scroll to position [186, 0]
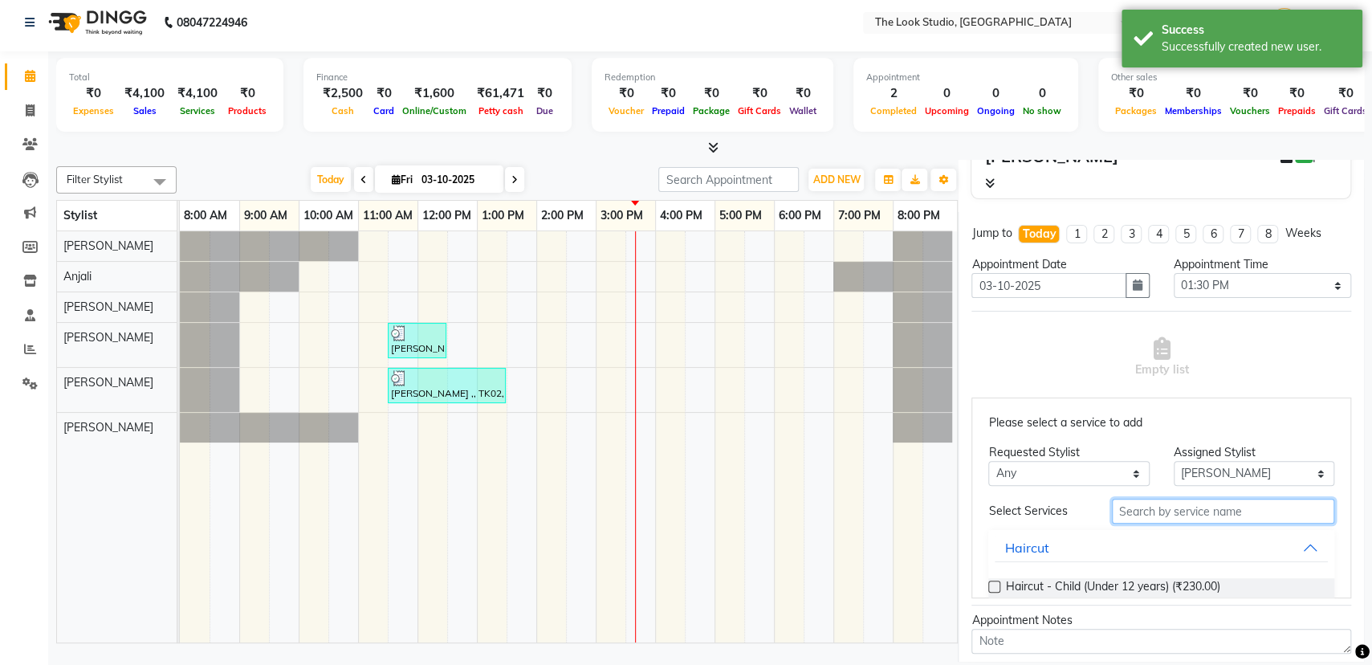
click at [1209, 501] on input "text" at bounding box center [1223, 510] width 222 height 25
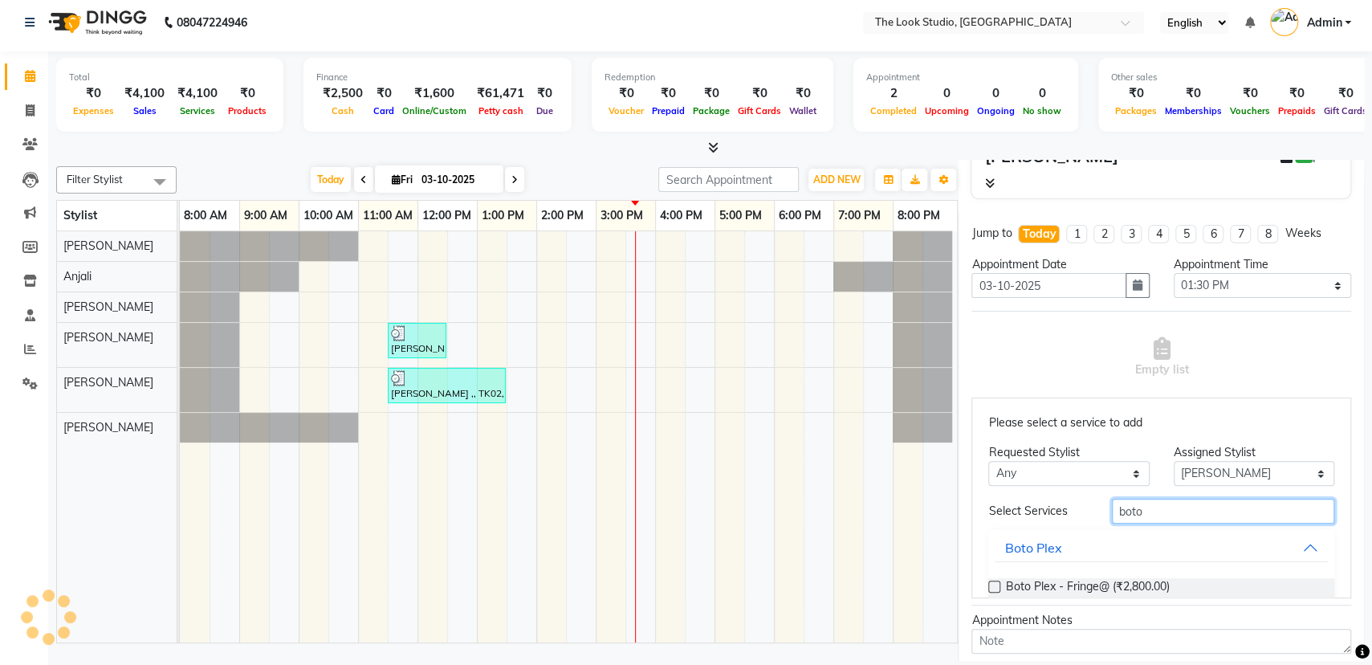
type input "boto"
click at [1317, 587] on div "Please select a service to add Requested Stylist Any [PERSON_NAME] [PERSON_NAME…" at bounding box center [1161, 497] width 380 height 201
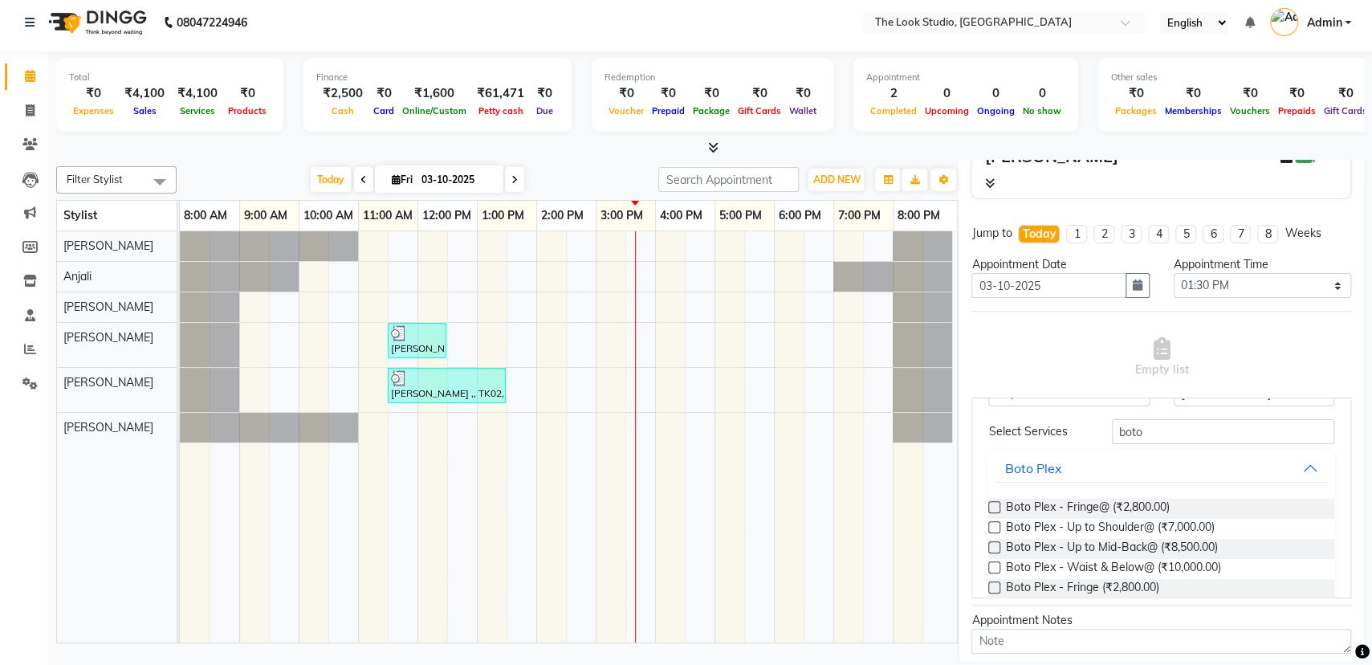
scroll to position [120, 0]
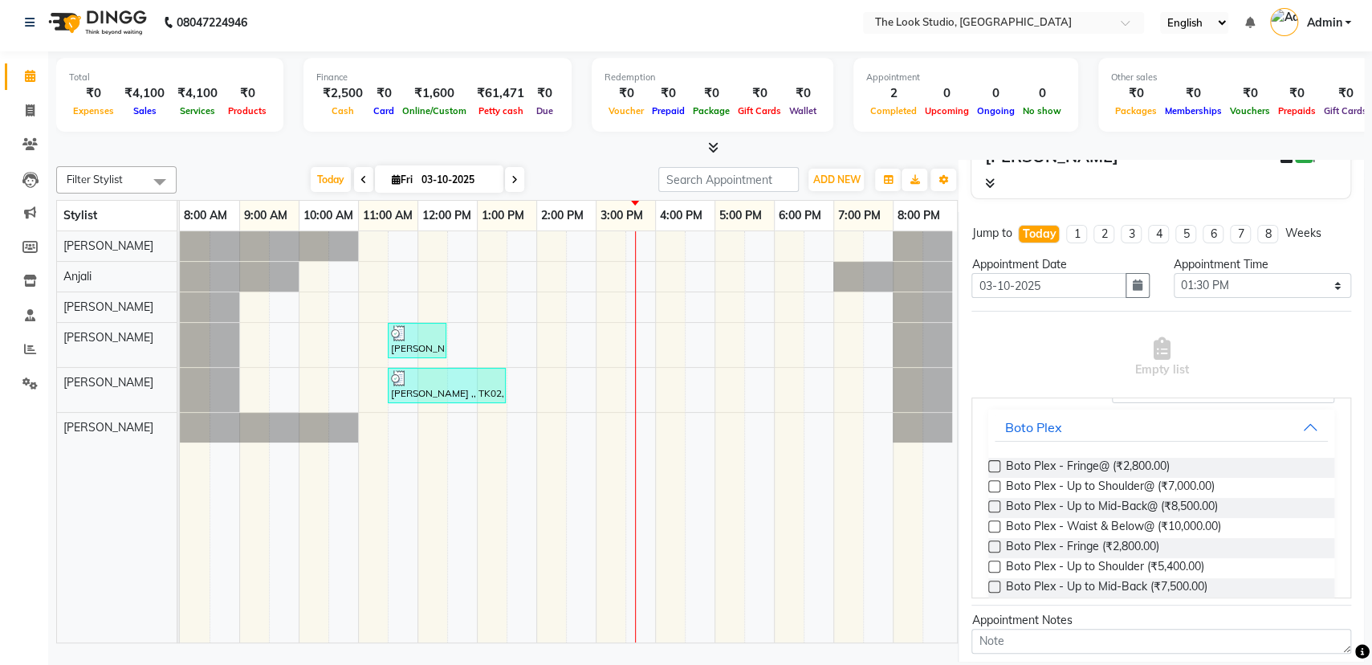
click at [994, 531] on div at bounding box center [993, 529] width 10 height 17
click at [996, 524] on label at bounding box center [994, 526] width 12 height 12
click at [996, 524] on input "checkbox" at bounding box center [993, 527] width 10 height 10
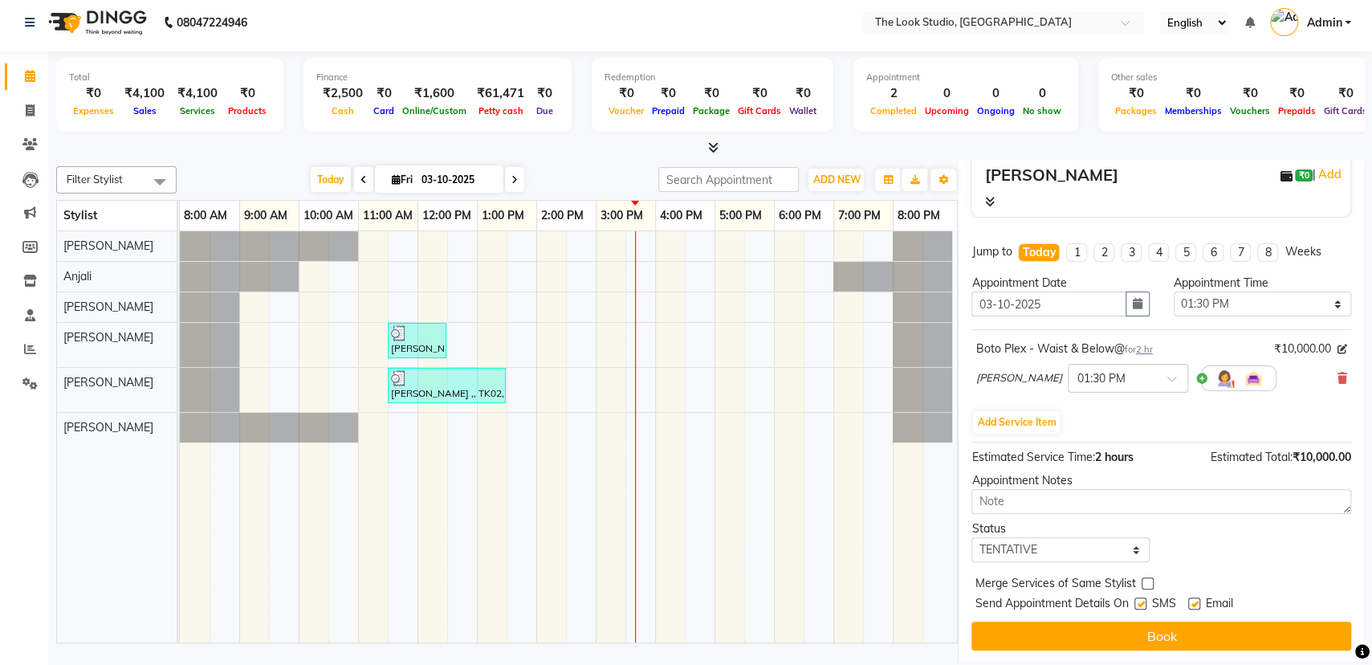
click at [1141, 601] on label at bounding box center [1140, 603] width 12 height 12
click at [1141, 601] on input "checkbox" at bounding box center [1139, 605] width 10 height 10
checkbox input "false"
click at [1193, 608] on div at bounding box center [1193, 606] width 10 height 17
click at [1193, 601] on label at bounding box center [1194, 603] width 12 height 12
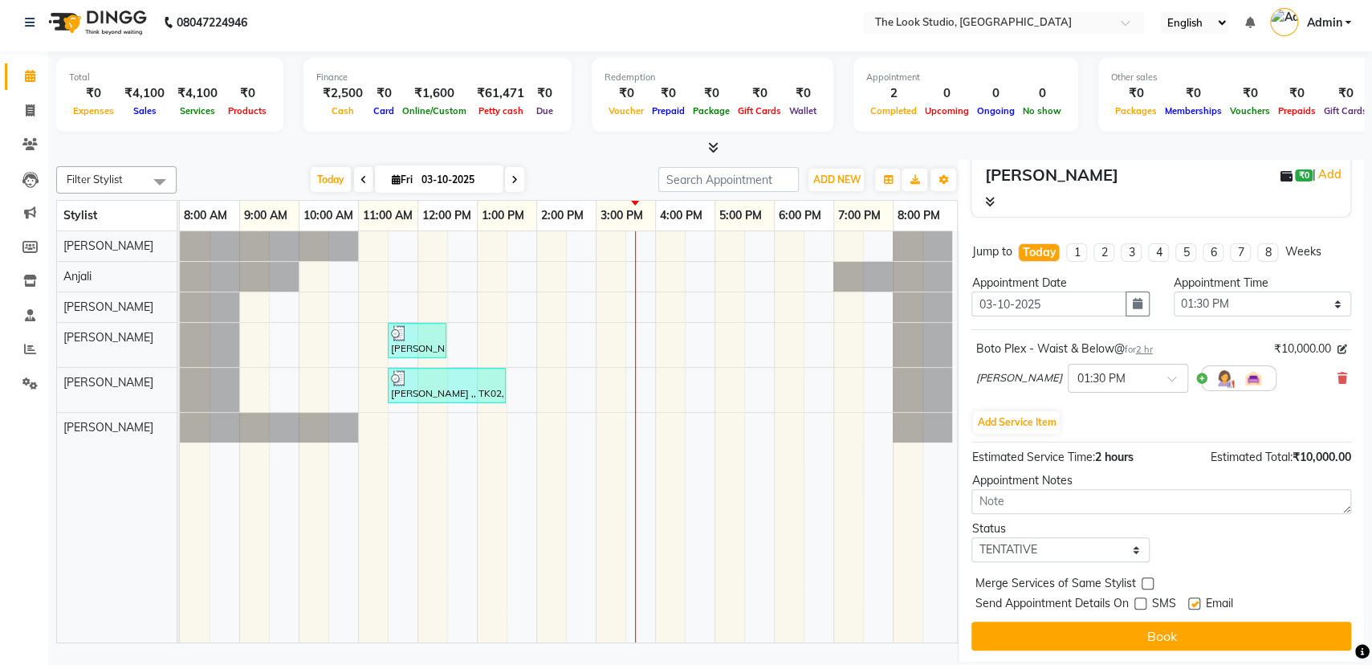
click at [1193, 601] on input "checkbox" at bounding box center [1193, 605] width 10 height 10
checkbox input "false"
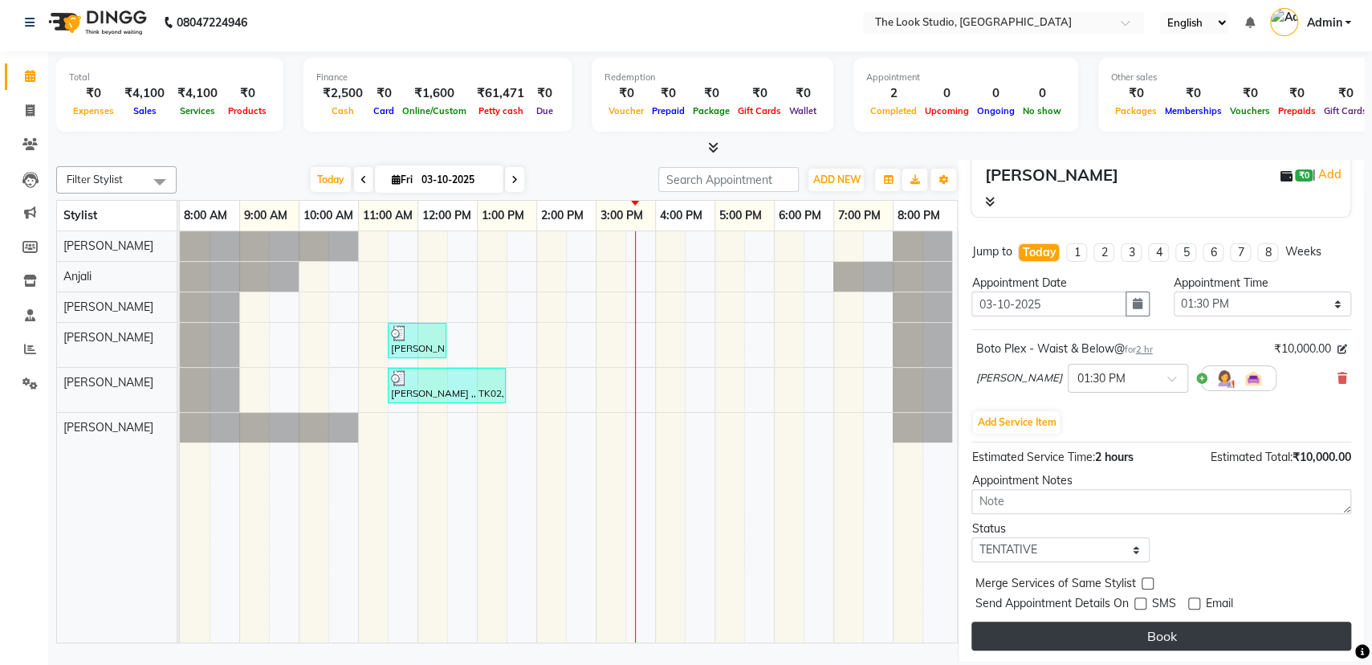
click at [1182, 632] on button "Book" at bounding box center [1161, 635] width 380 height 29
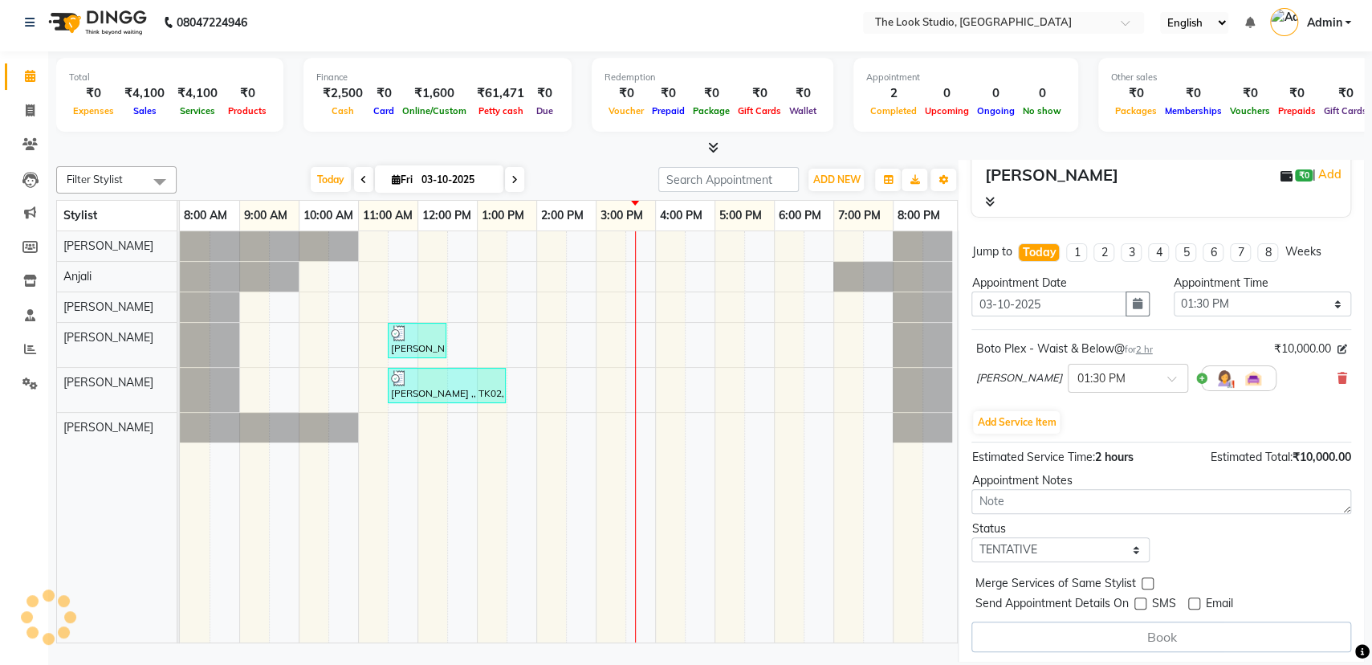
select select "45010"
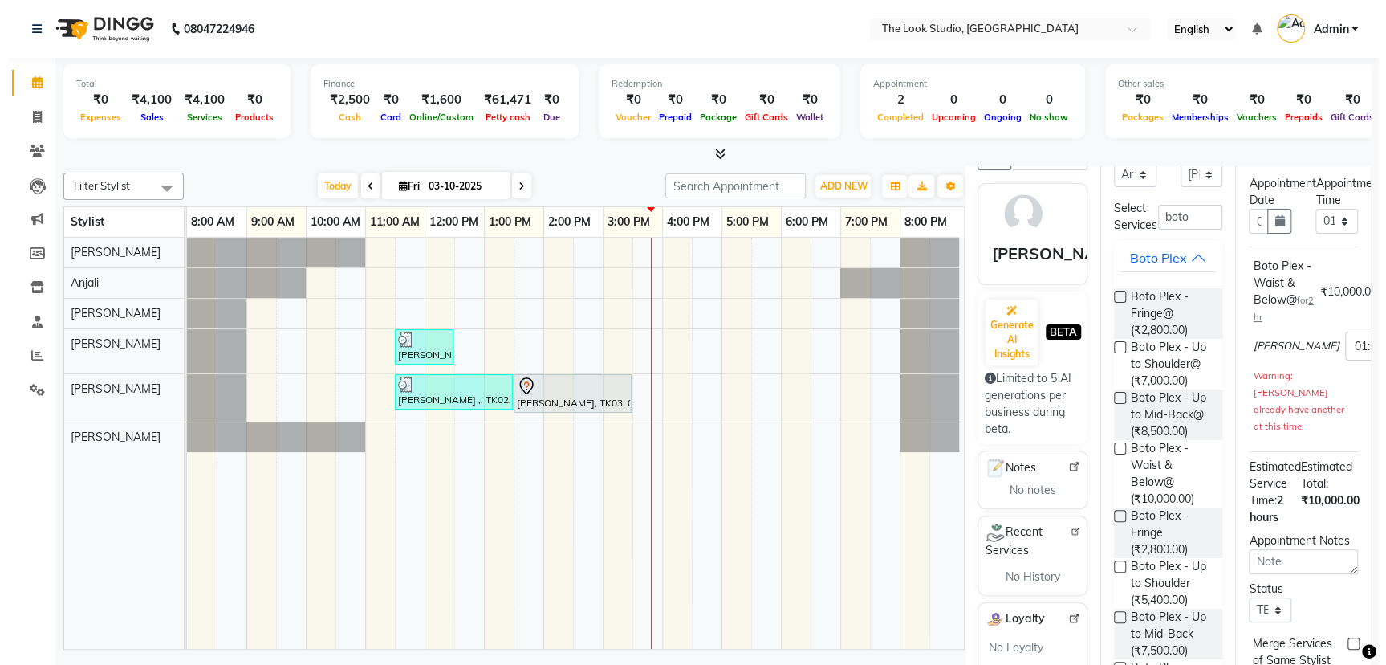
scroll to position [0, 0]
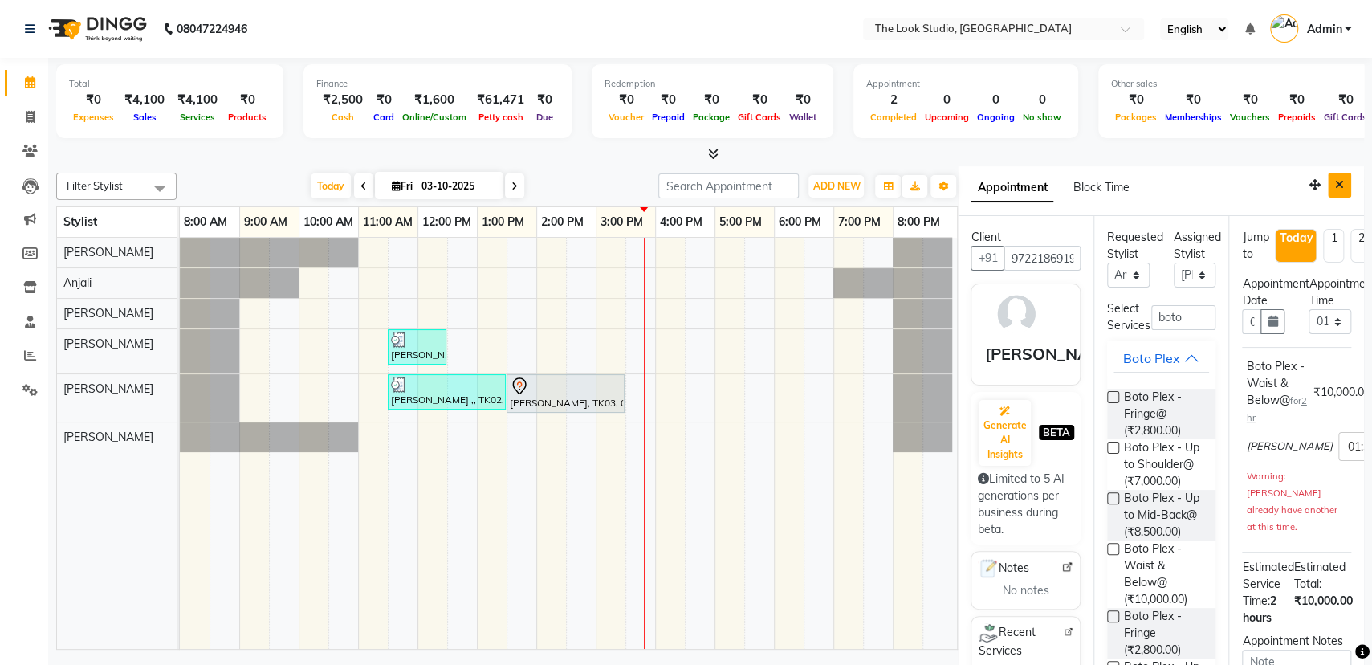
click at [1327, 190] on button "Close" at bounding box center [1338, 185] width 23 height 25
